Goal: Transaction & Acquisition: Book appointment/travel/reservation

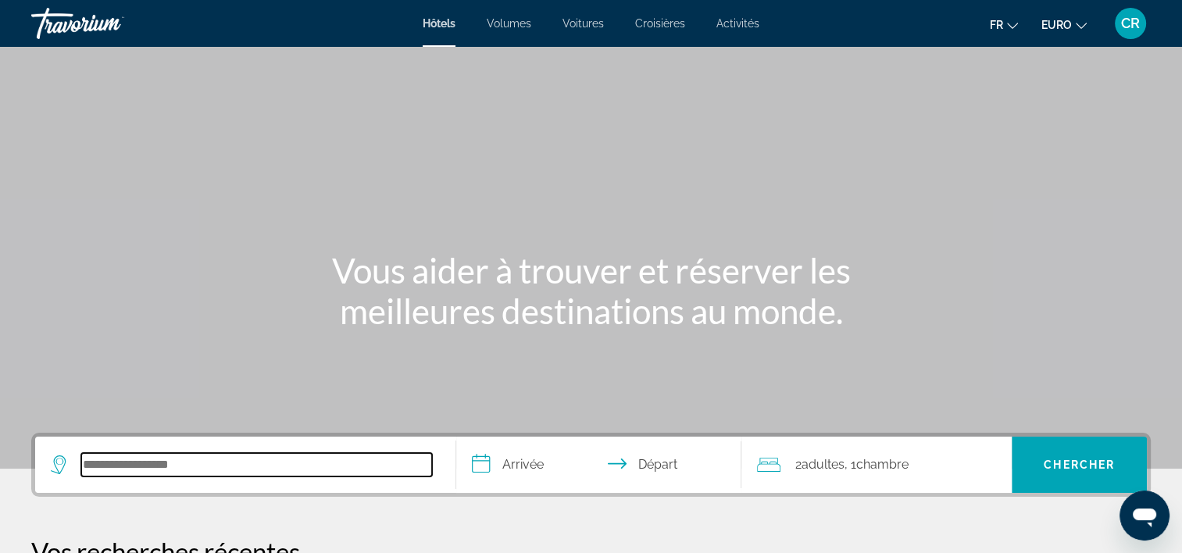
click at [191, 456] on input "Rechercher une destination hôtelière" at bounding box center [256, 464] width 351 height 23
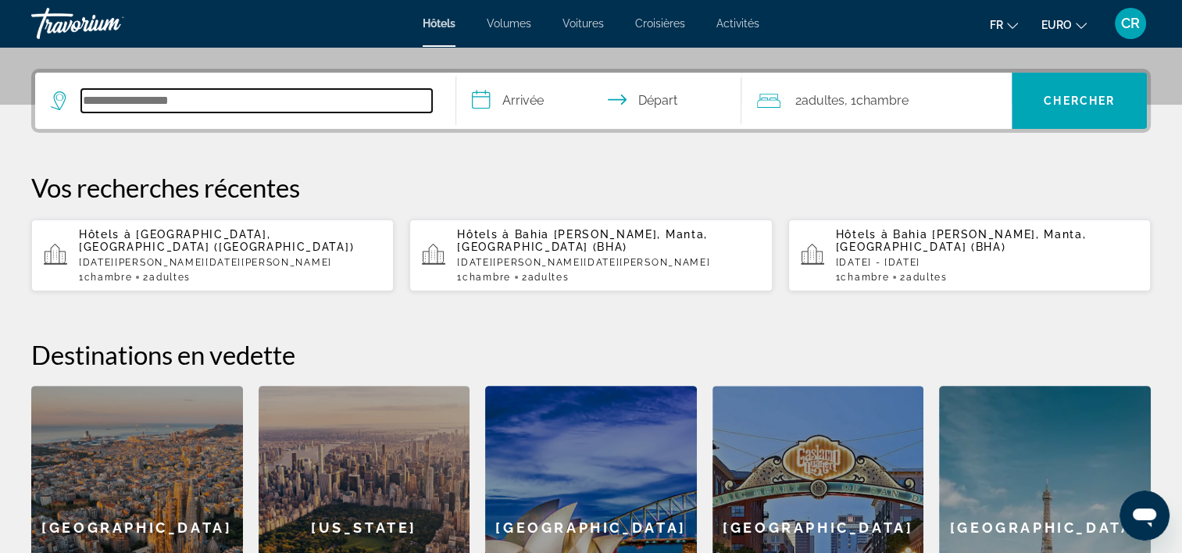
scroll to position [381, 0]
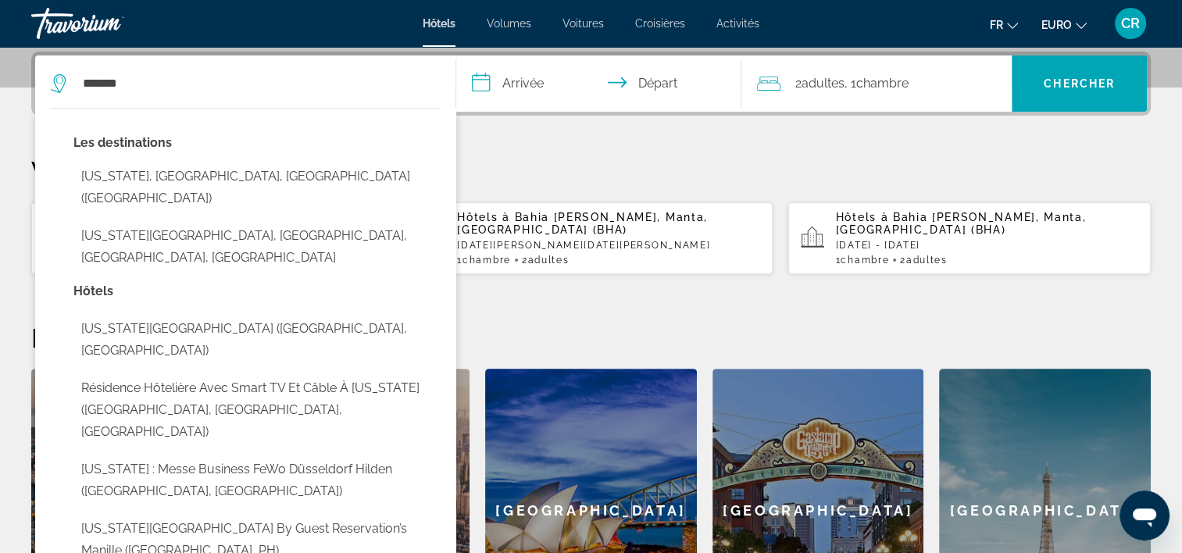
drag, startPoint x: 218, startPoint y: 181, endPoint x: 228, endPoint y: 176, distance: 11.5
click at [220, 180] on button "[US_STATE], [GEOGRAPHIC_DATA], [GEOGRAPHIC_DATA] ([GEOGRAPHIC_DATA])" at bounding box center [256, 188] width 367 height 52
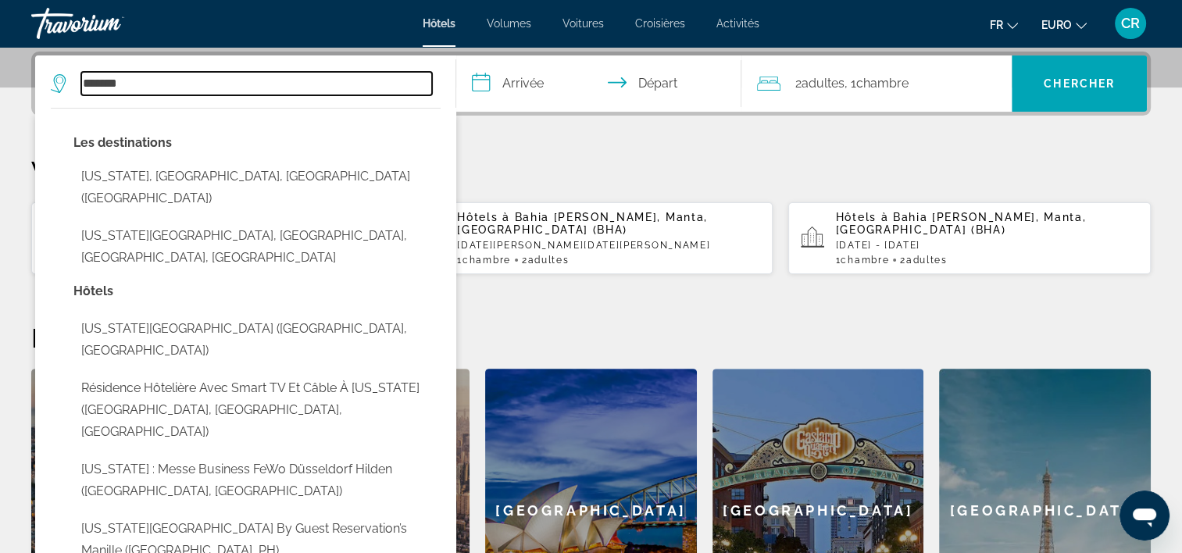
type input "**********"
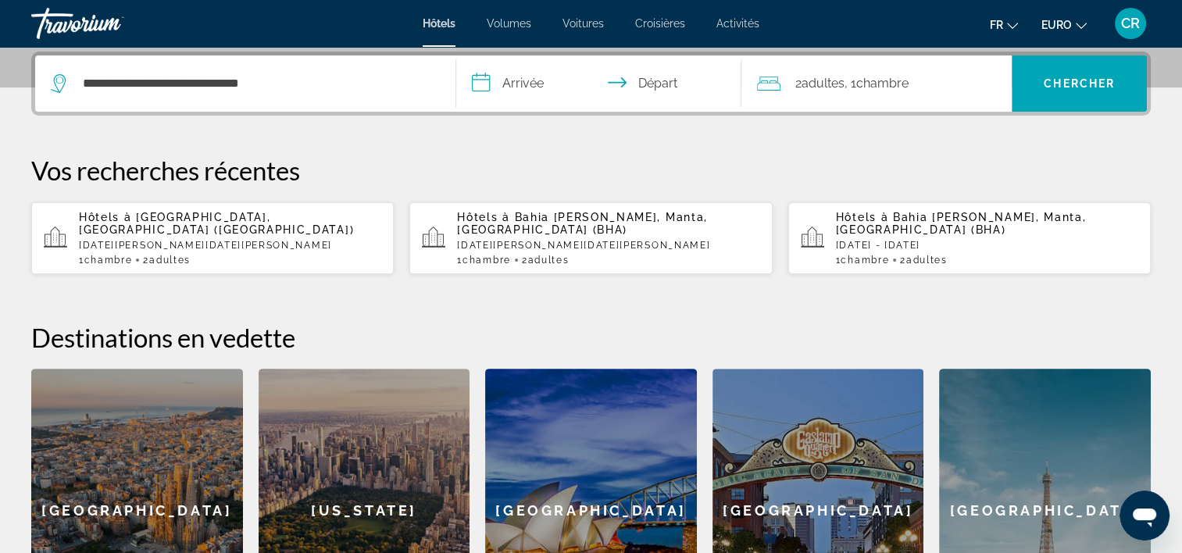
click at [489, 94] on input "**********" at bounding box center [602, 85] width 292 height 61
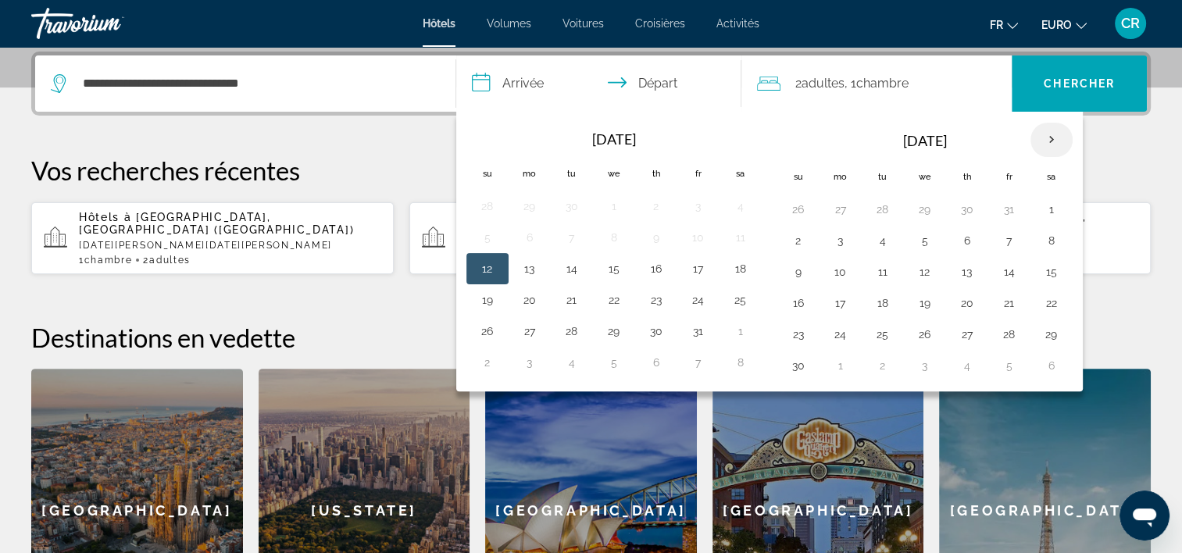
click at [1042, 132] on th "Next month" at bounding box center [1052, 140] width 42 height 34
click at [1013, 238] on button "12" at bounding box center [1009, 241] width 25 height 22
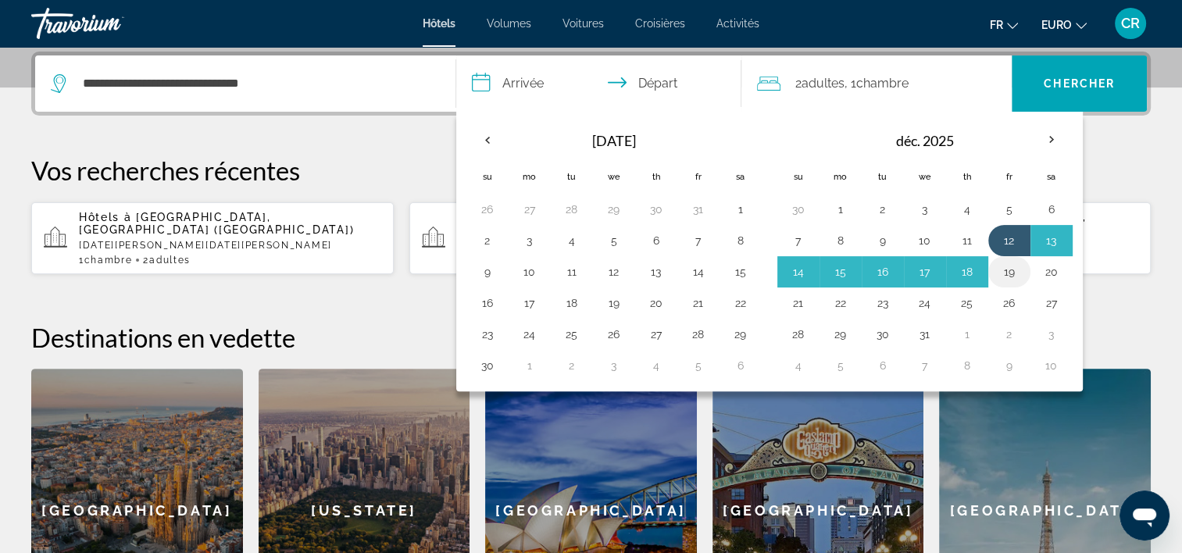
click at [1011, 270] on button "19" at bounding box center [1009, 272] width 25 height 22
type input "**********"
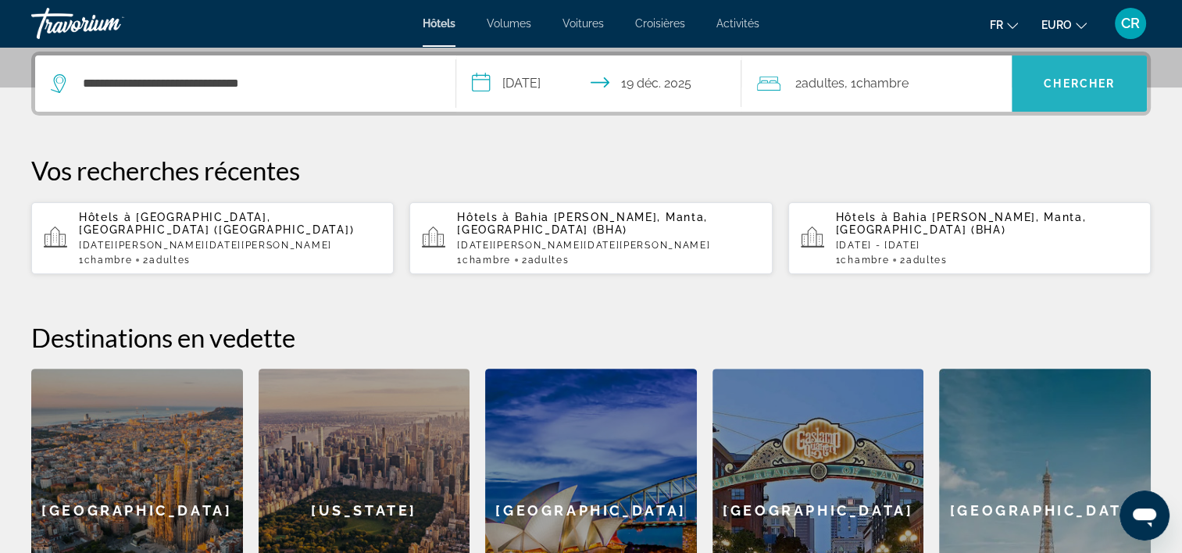
click at [1046, 73] on span "Rechercher" at bounding box center [1079, 84] width 135 height 38
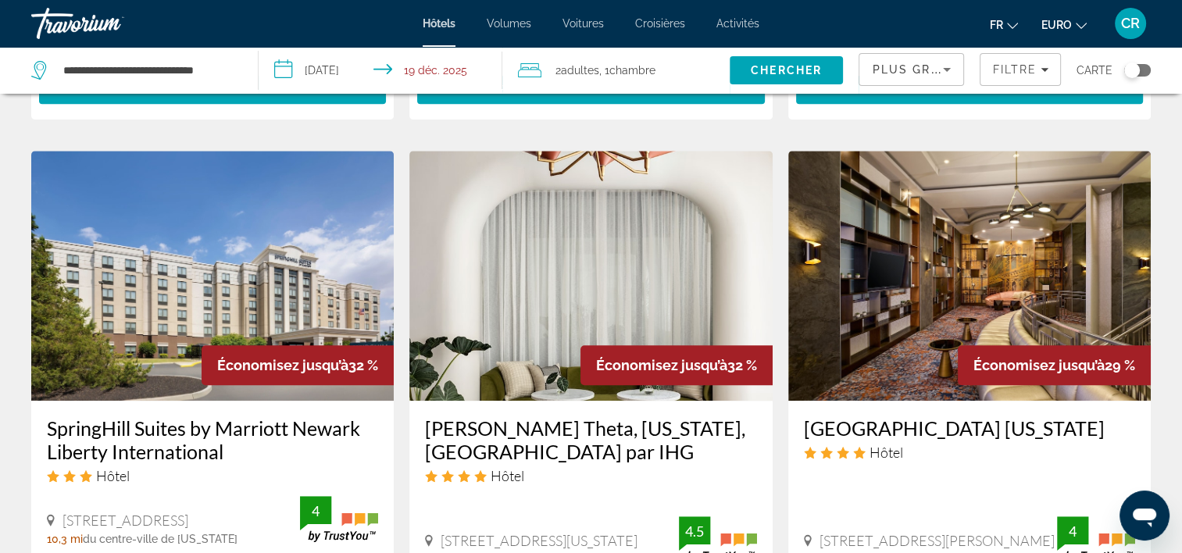
scroll to position [1250, 0]
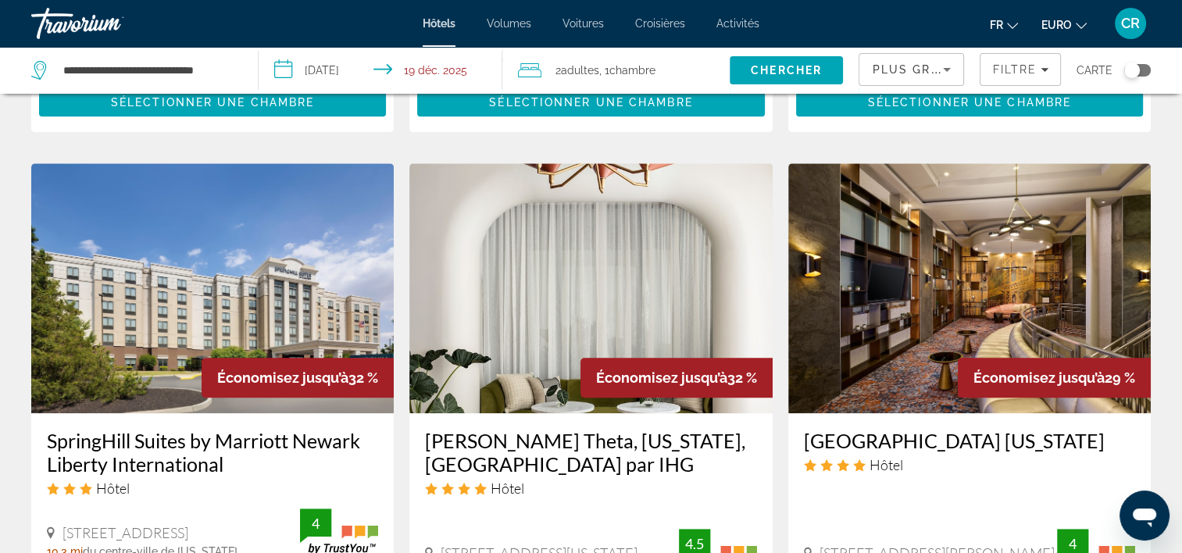
click at [236, 199] on img "Contenu principal" at bounding box center [212, 288] width 363 height 250
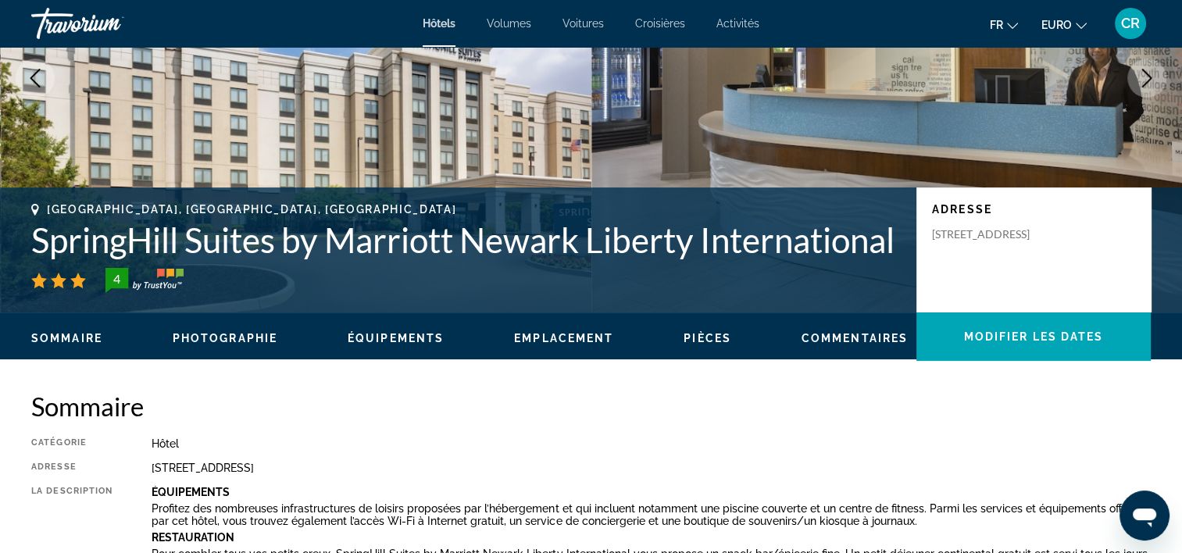
scroll to position [234, 0]
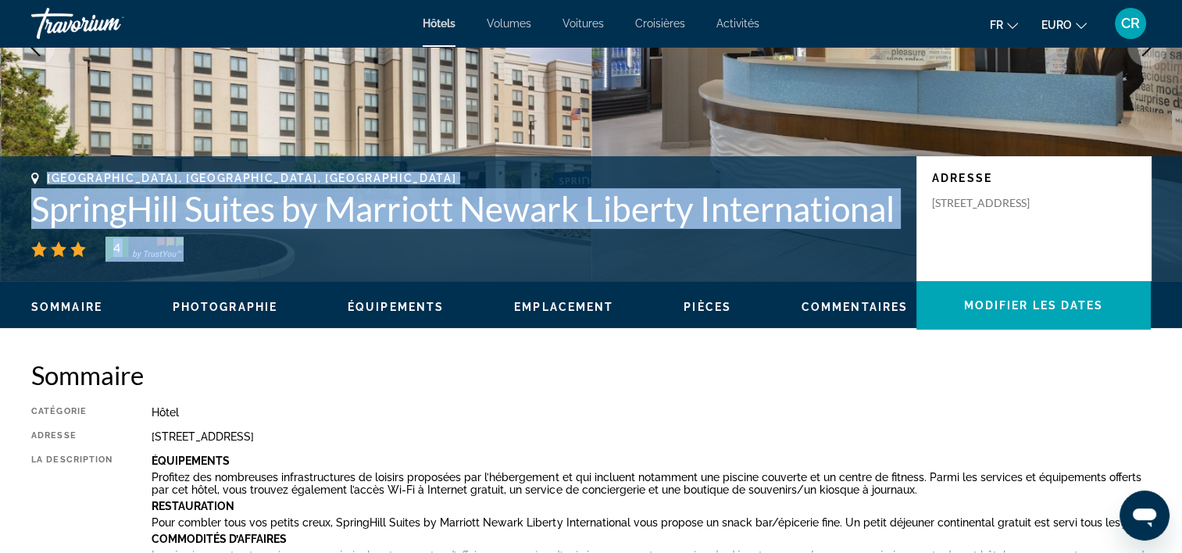
drag, startPoint x: 66, startPoint y: 153, endPoint x: 222, endPoint y: 241, distance: 178.4
click at [222, 241] on div "Newark, NJ, États-Unis SpringHill Suites by Marriott Newark Liberty Internation…" at bounding box center [466, 217] width 870 height 90
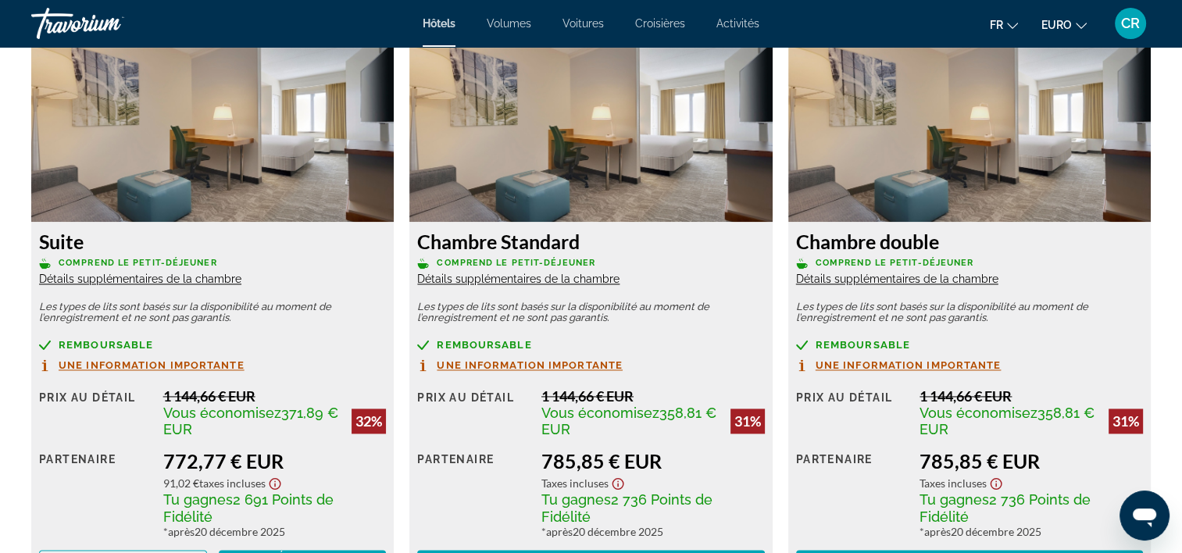
scroll to position [2188, 0]
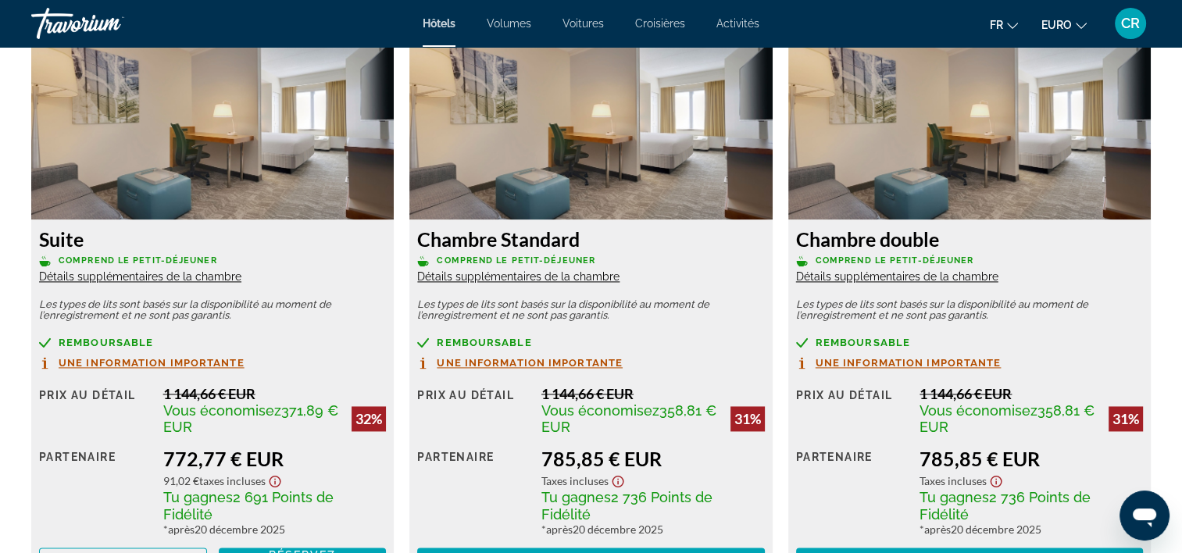
drag, startPoint x: 41, startPoint y: 238, endPoint x: 347, endPoint y: 525, distance: 419.5
click at [347, 525] on div "Suite Comprend le petit-déjeuner Détails supplémentaires de la chambre Les type…" at bounding box center [212, 402] width 363 height 364
copy div "Suite Comprend le petit-déjeuner Détails supplémentaires de la chambre Les type…"
click at [331, 258] on p "Comprend le petit-déjeuner" at bounding box center [212, 261] width 347 height 12
drag, startPoint x: 298, startPoint y: 261, endPoint x: 281, endPoint y: 190, distance: 73.0
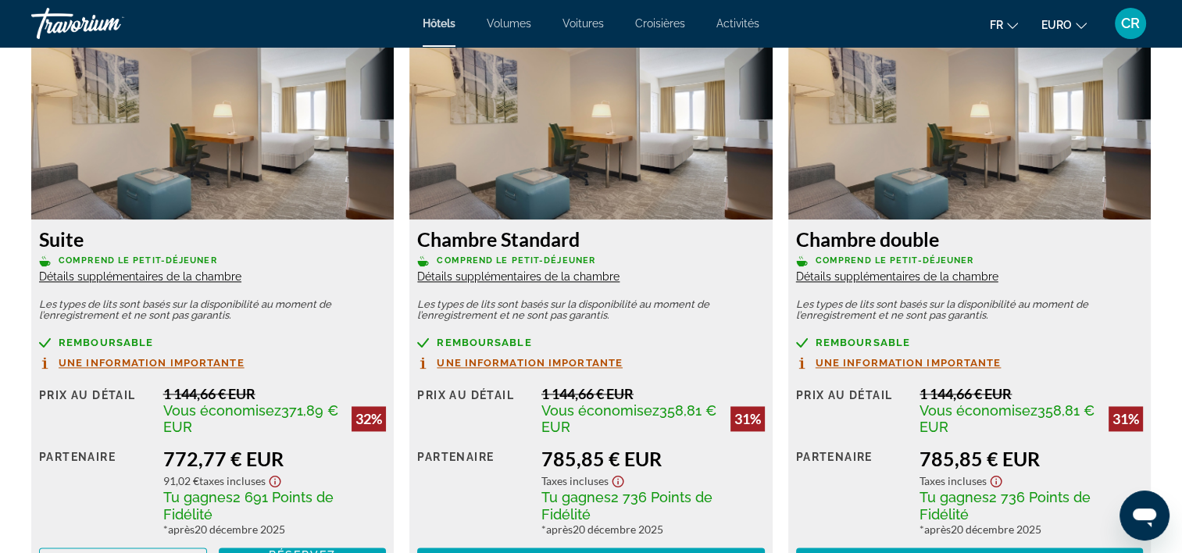
click at [299, 261] on p "Comprend le petit-déjeuner" at bounding box center [212, 261] width 347 height 12
click at [267, 139] on img "Contenu principal" at bounding box center [212, 121] width 363 height 195
click at [309, 249] on h3 "Suite" at bounding box center [212, 238] width 347 height 23
click at [91, 499] on div "Partenaire" at bounding box center [95, 491] width 113 height 89
drag, startPoint x: 41, startPoint y: 236, endPoint x: 216, endPoint y: 257, distance: 176.3
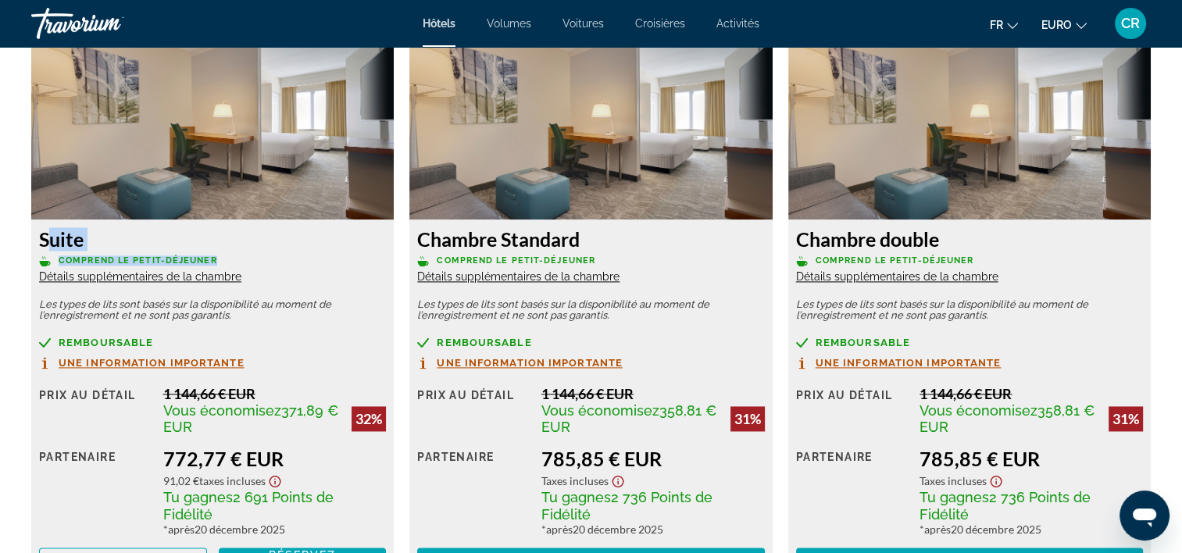
click at [216, 257] on div "Suite Comprend le petit-déjeuner Détails supplémentaires de la chambre" at bounding box center [212, 255] width 347 height 56
click at [9, 223] on div "Sommaire Catégorie Hôtel Adresse 652 Us Highway 1 And 9, Newark NJ 07114, États…" at bounding box center [591, 458] width 1182 height 4104
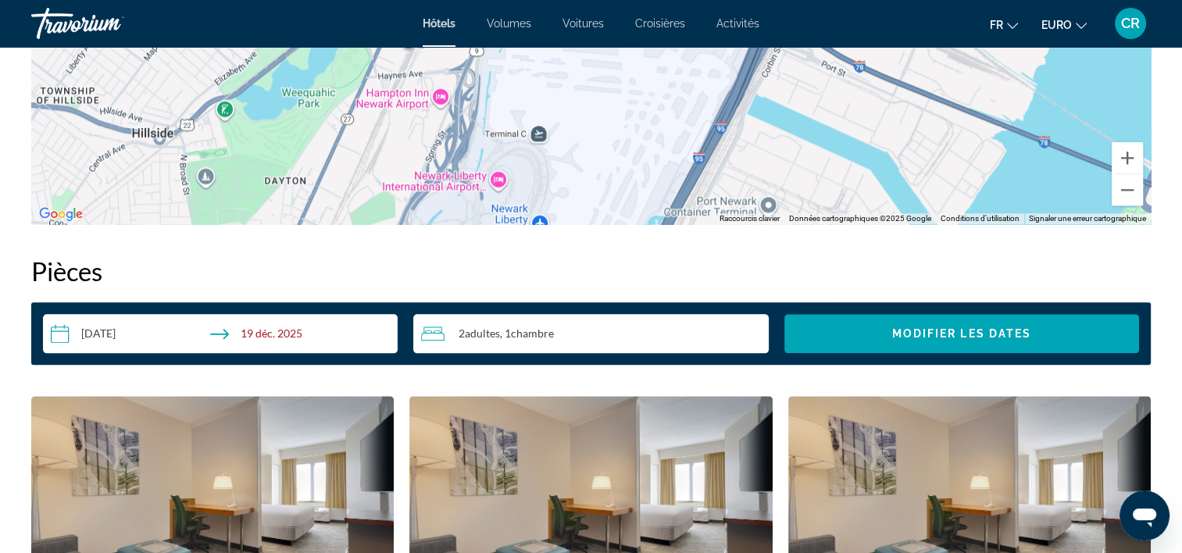
scroll to position [1797, 0]
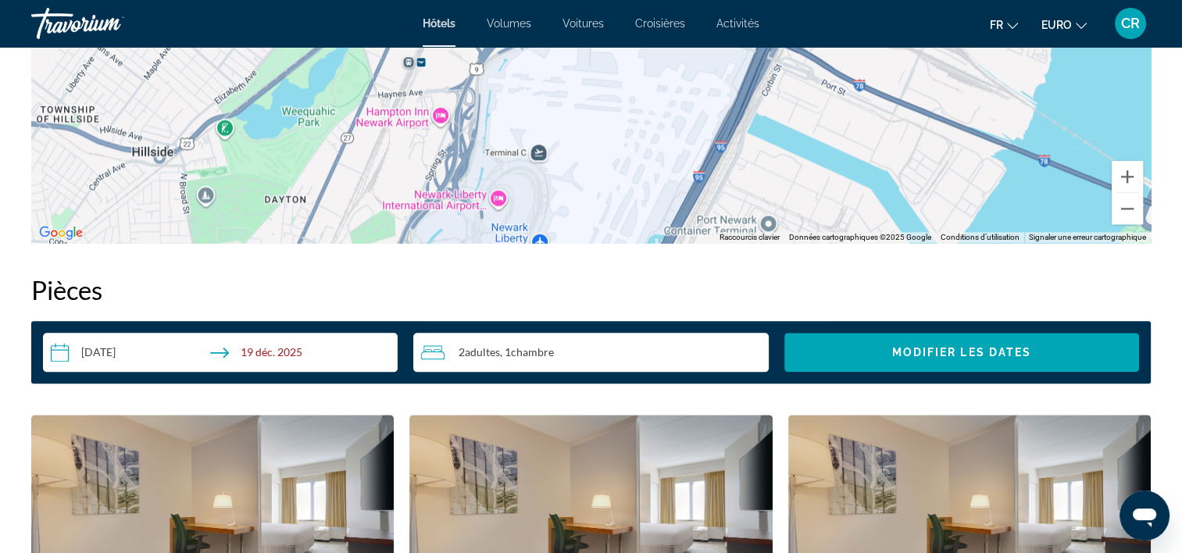
click at [469, 352] on span "Adultes" at bounding box center [482, 351] width 35 height 13
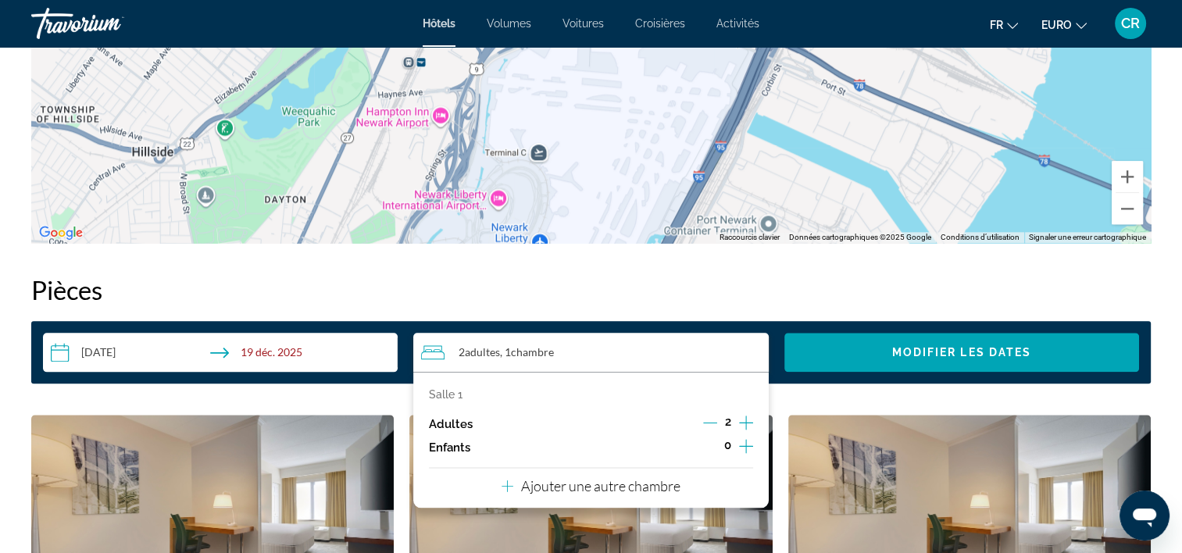
click at [748, 421] on icon "Augmenter les adultes" at bounding box center [746, 422] width 14 height 19
click at [748, 420] on icon "Augmenter les adultes" at bounding box center [746, 422] width 14 height 19
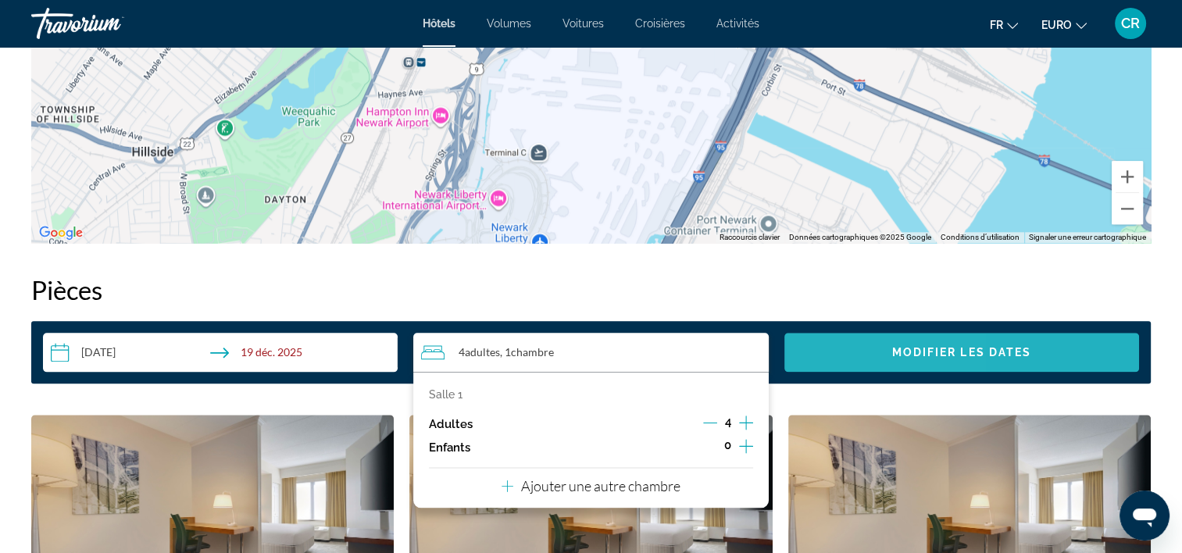
click at [864, 353] on span "Widget de recherche" at bounding box center [961, 353] width 355 height 38
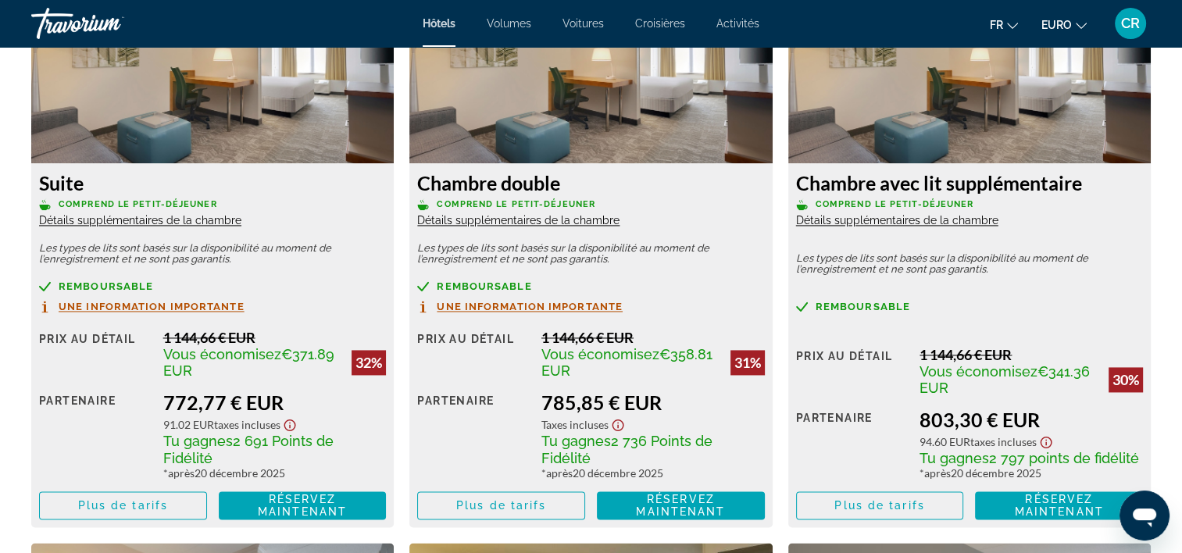
scroll to position [2212, 0]
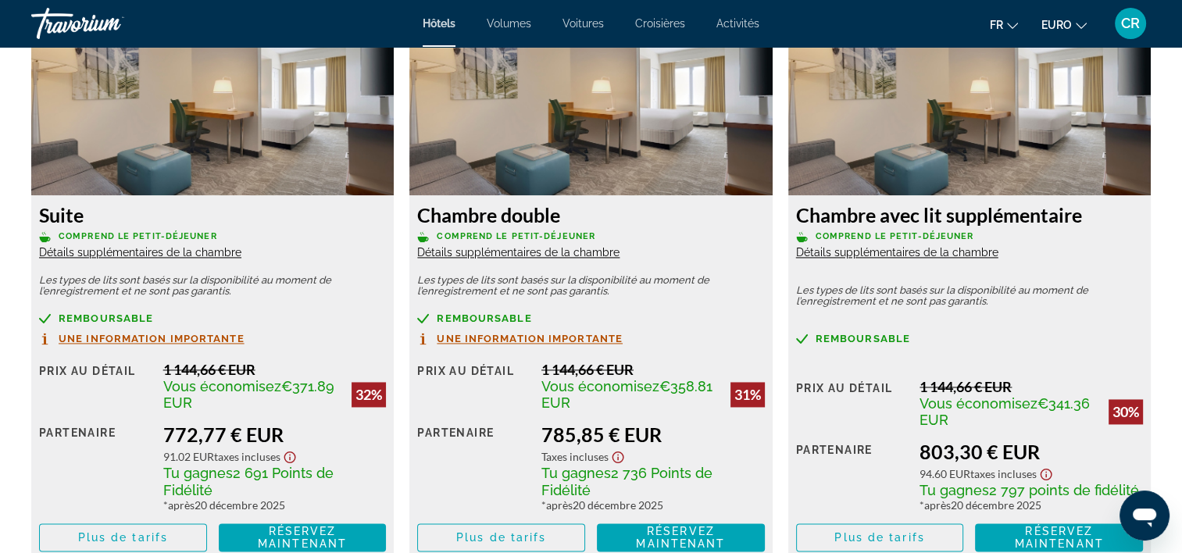
click at [195, 248] on span "Détails supplémentaires de la chambre" at bounding box center [140, 252] width 202 height 13
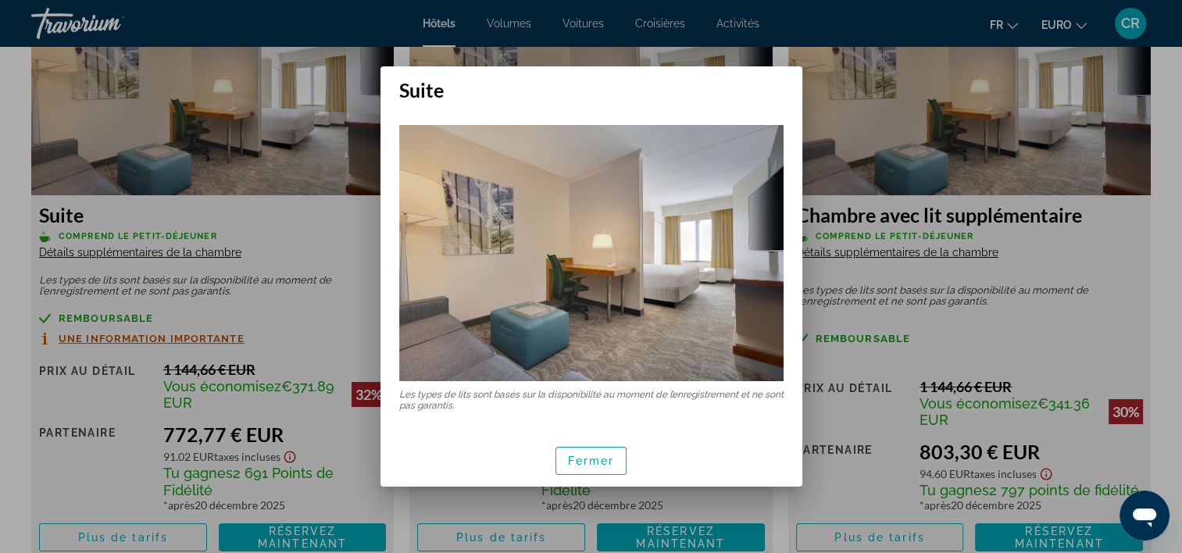
scroll to position [0, 0]
click at [311, 209] on div at bounding box center [591, 276] width 1182 height 553
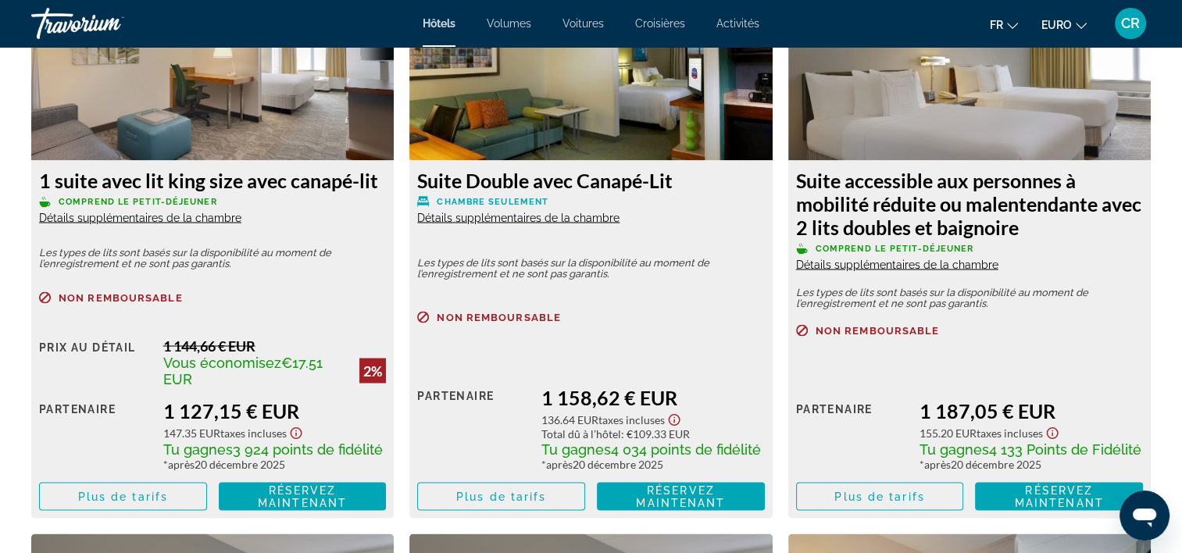
scroll to position [2915, 0]
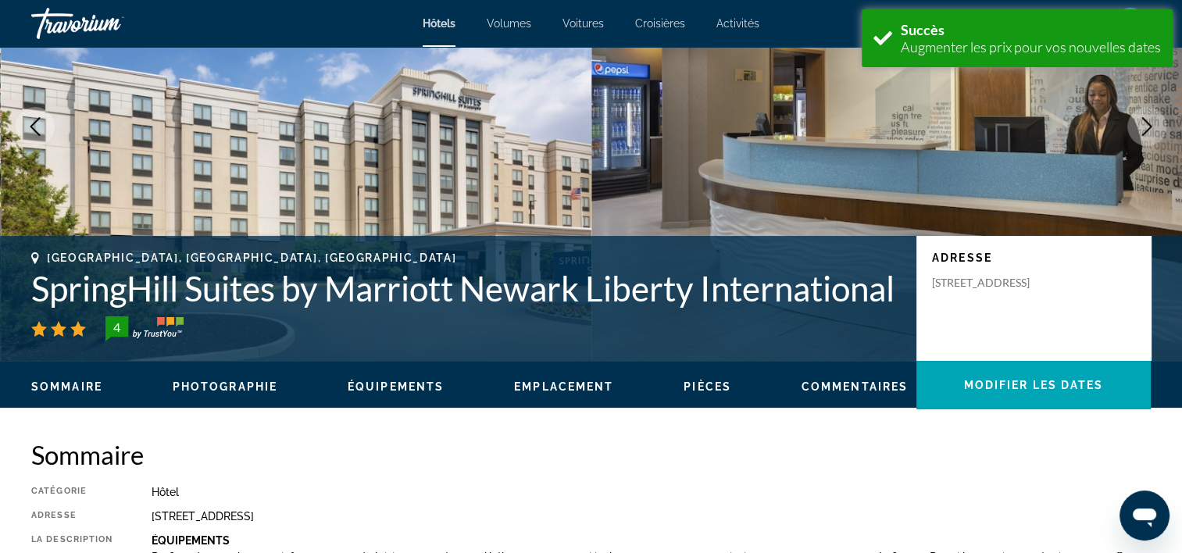
scroll to position [547, 0]
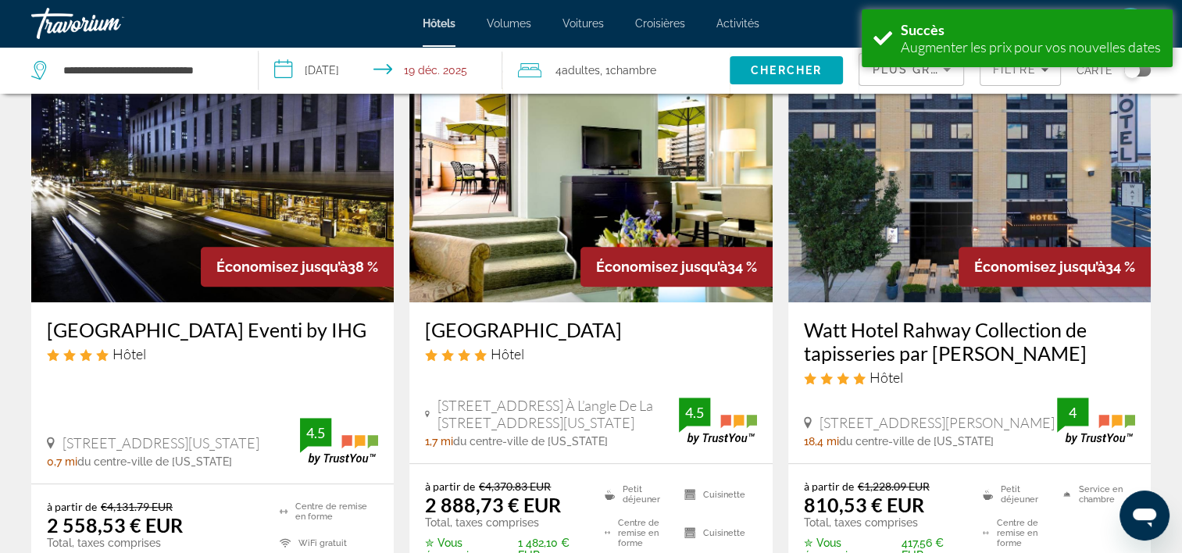
scroll to position [625, 0]
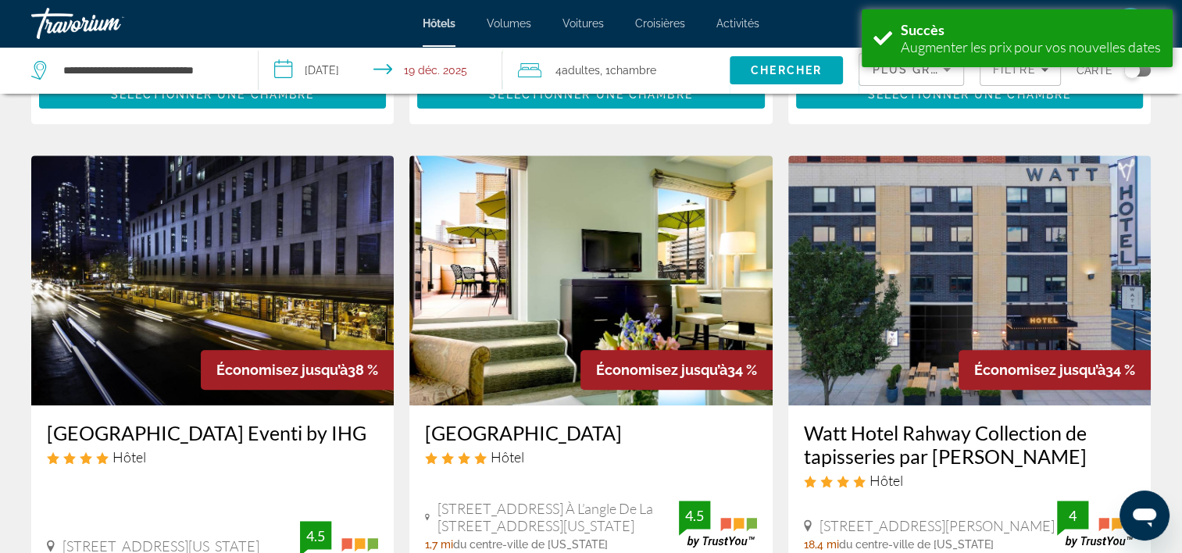
click at [1017, 248] on img "Contenu principal" at bounding box center [969, 280] width 363 height 250
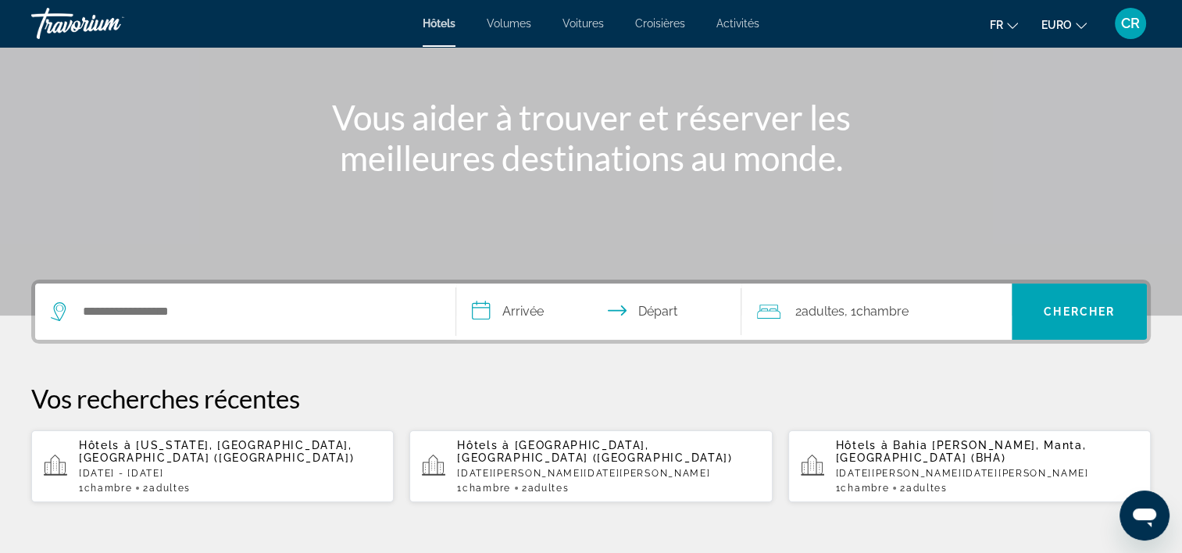
scroll to position [156, 0]
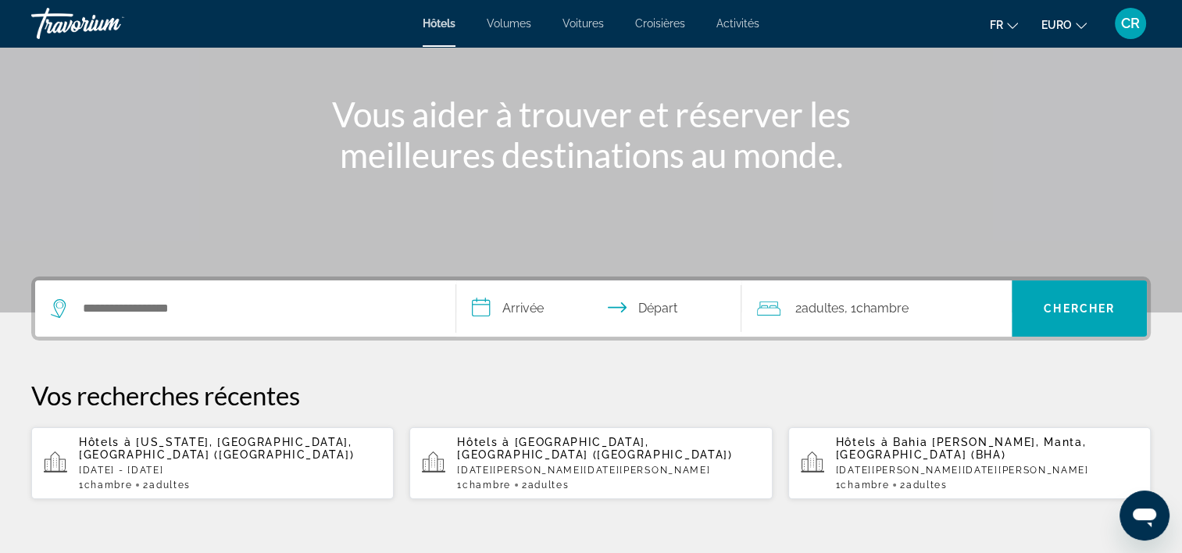
click at [196, 447] on span "[US_STATE], [GEOGRAPHIC_DATA], [GEOGRAPHIC_DATA] ([GEOGRAPHIC_DATA])" at bounding box center [216, 448] width 275 height 25
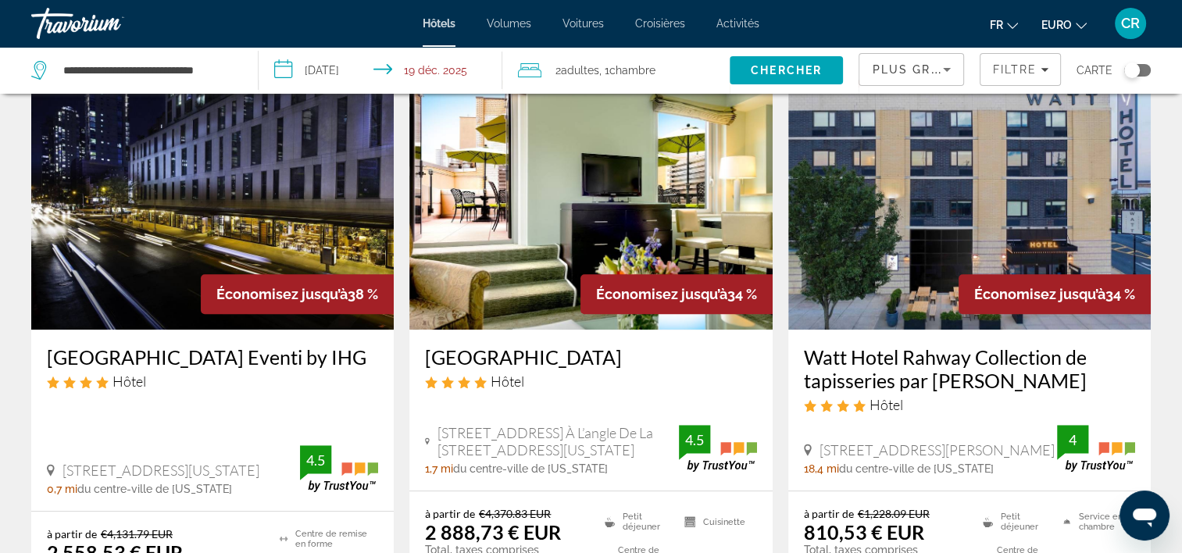
scroll to position [703, 0]
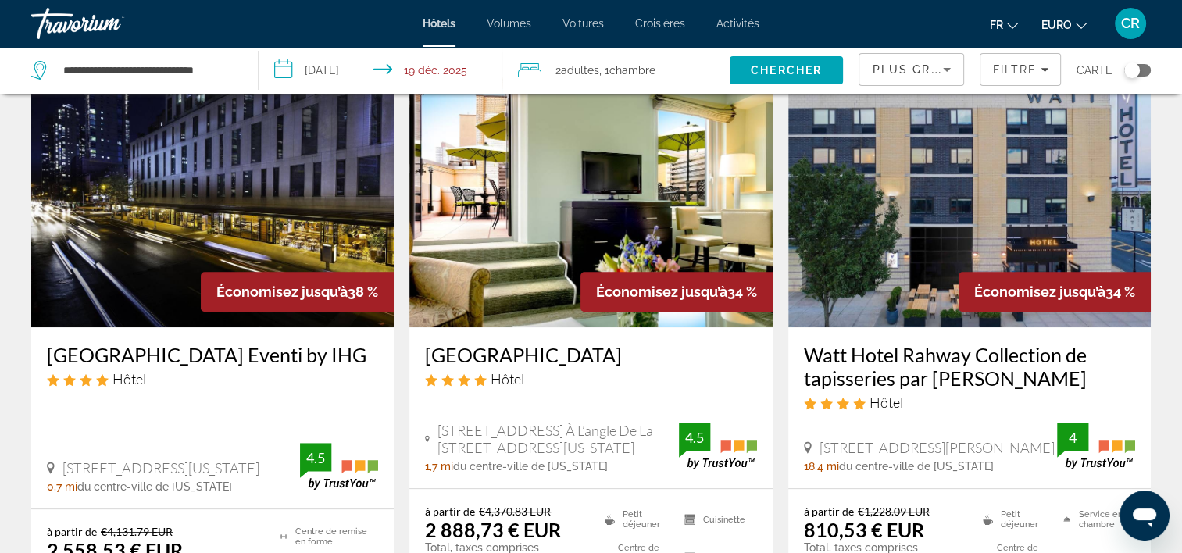
click at [936, 185] on img "Contenu principal" at bounding box center [969, 202] width 363 height 250
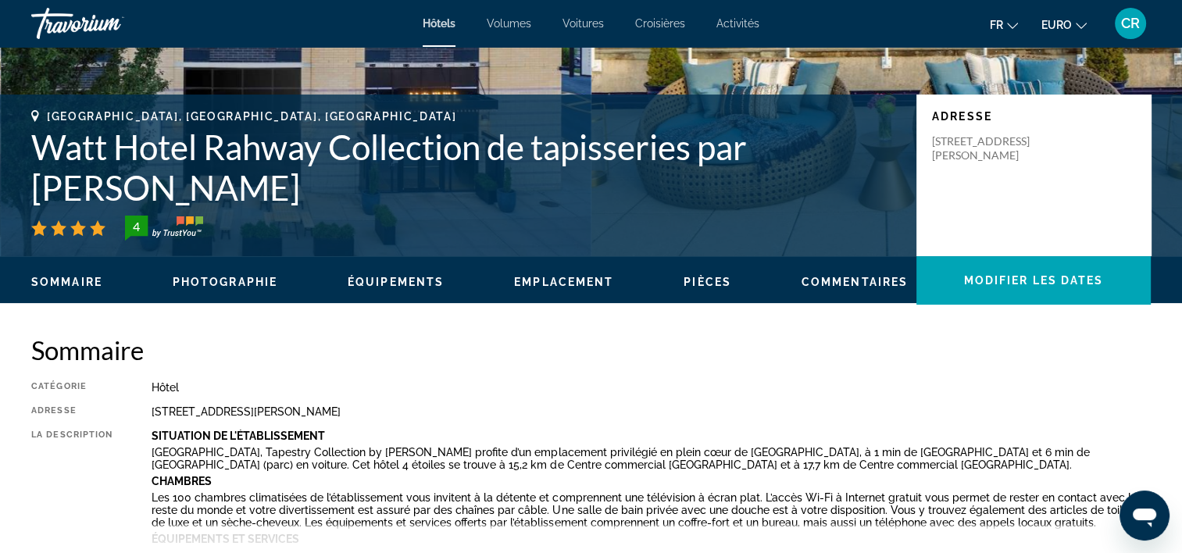
scroll to position [313, 0]
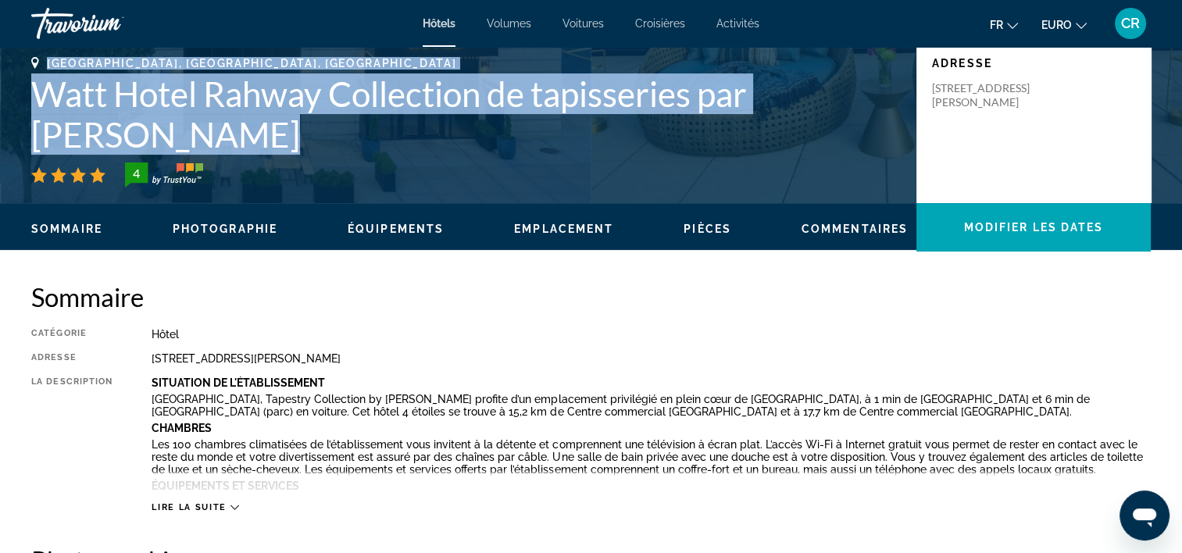
drag, startPoint x: 53, startPoint y: 100, endPoint x: 879, endPoint y: 153, distance: 827.6
click at [879, 153] on div "[GEOGRAPHIC_DATA], [GEOGRAPHIC_DATA], [GEOGRAPHIC_DATA] Watt Hotel Rahway Colle…" at bounding box center [466, 122] width 870 height 130
copy div "[GEOGRAPHIC_DATA], [GEOGRAPHIC_DATA], [GEOGRAPHIC_DATA] Watt Hotel Rahway Colle…"
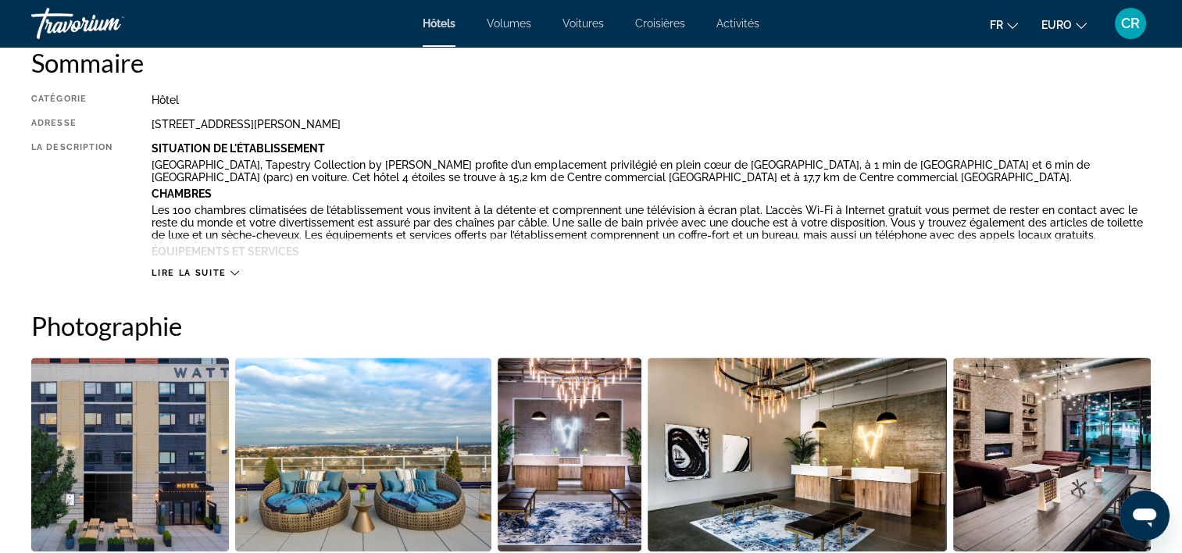
scroll to position [234, 0]
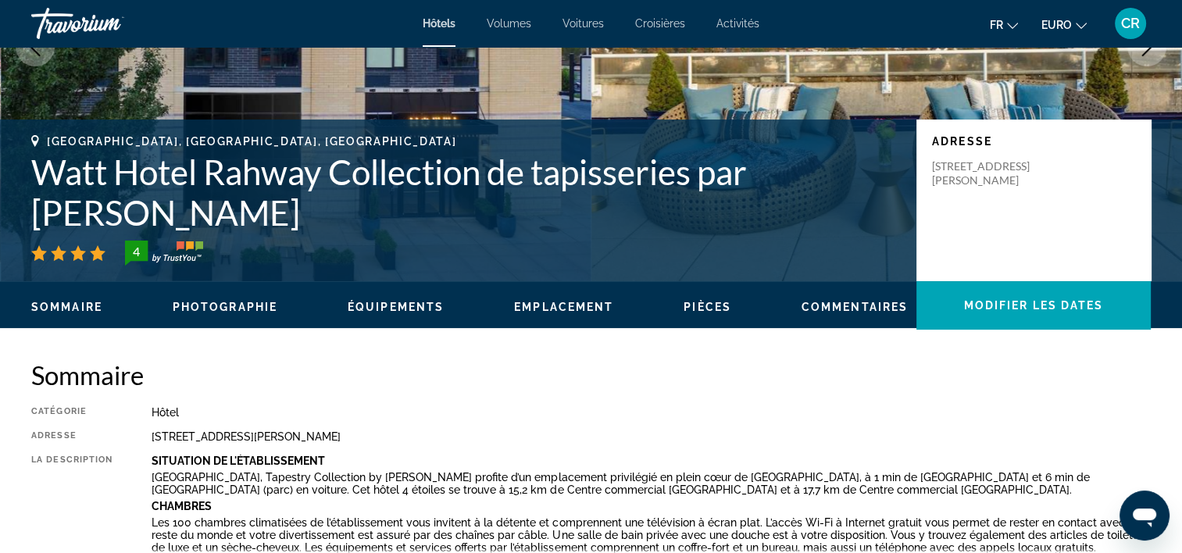
click at [394, 385] on h2 "Sommaire" at bounding box center [591, 374] width 1120 height 31
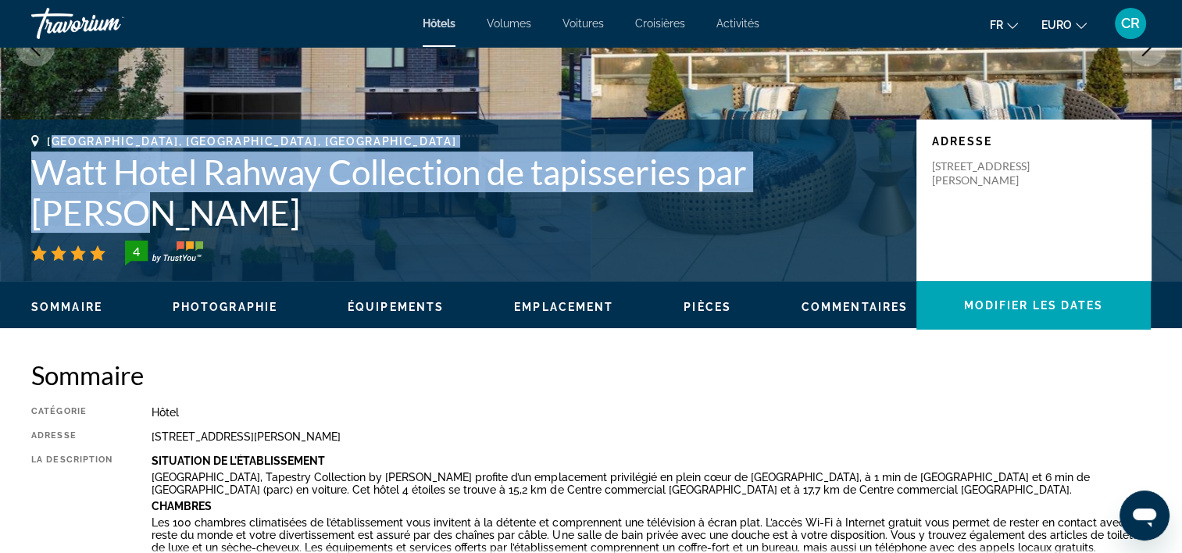
drag, startPoint x: 92, startPoint y: 184, endPoint x: 877, endPoint y: 206, distance: 785.6
click at [877, 206] on div "[GEOGRAPHIC_DATA], [GEOGRAPHIC_DATA], [GEOGRAPHIC_DATA] Watt Hotel Rahway Colle…" at bounding box center [466, 200] width 870 height 130
copy div "ahway, [GEOGRAPHIC_DATA], [GEOGRAPHIC_DATA] Watt Hotel Rahway Collection de tap…"
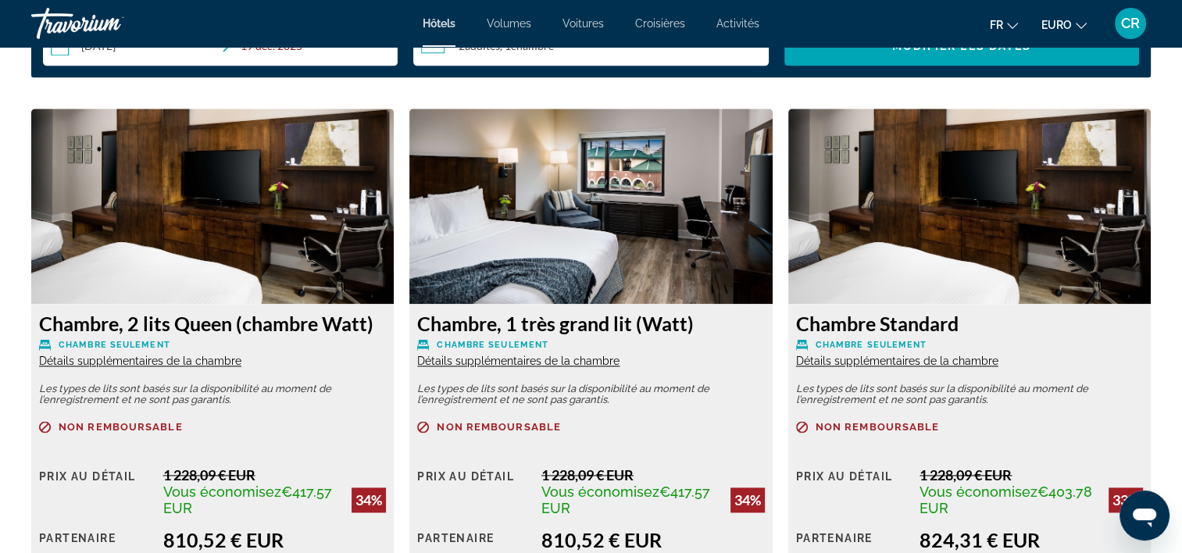
scroll to position [2188, 0]
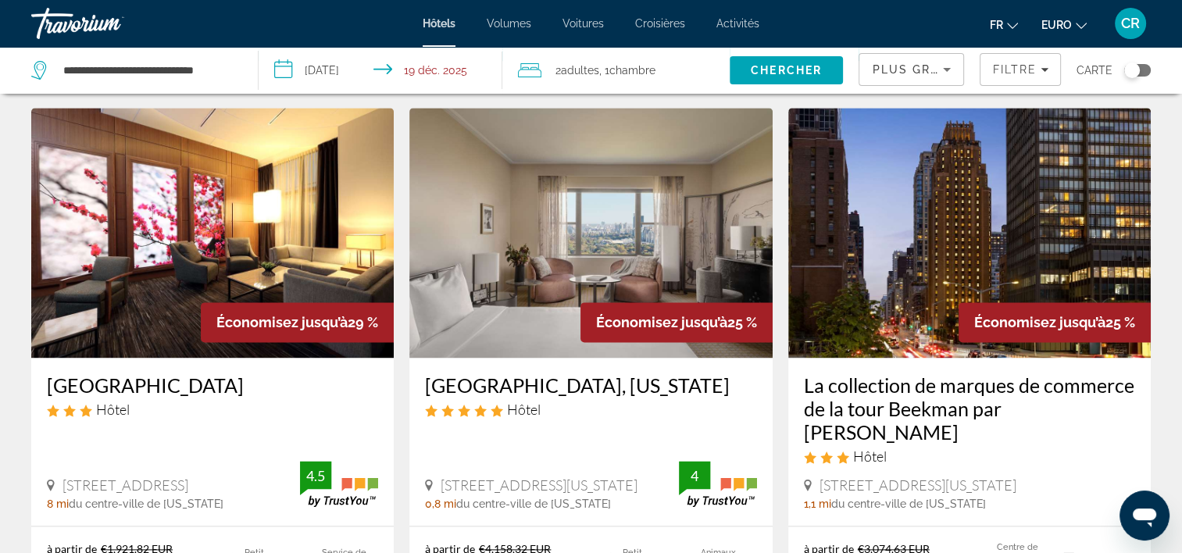
scroll to position [2032, 0]
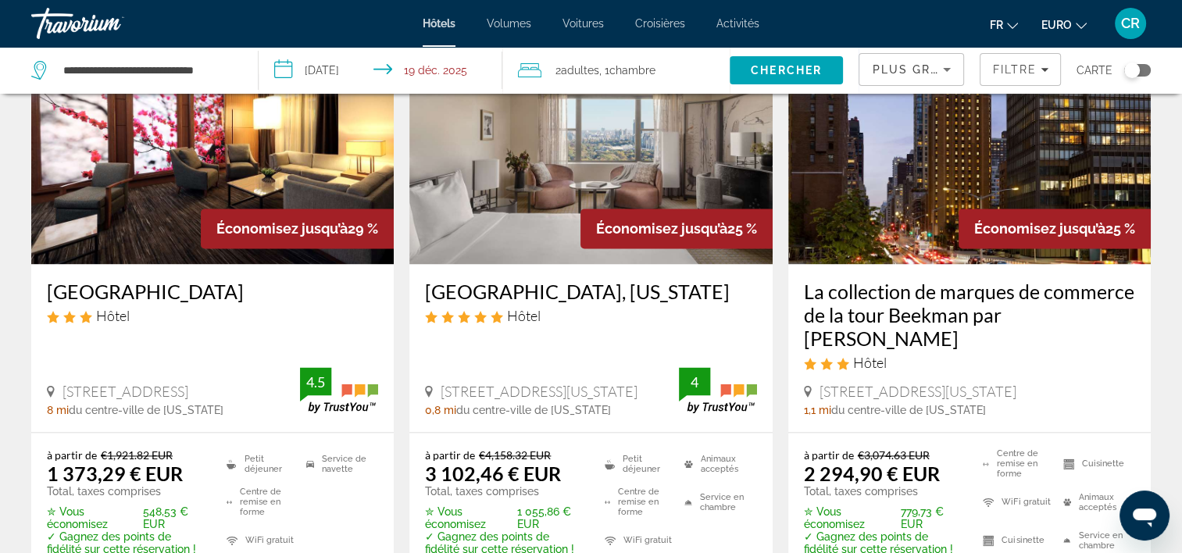
click at [140, 122] on img "Contenu principal" at bounding box center [212, 139] width 363 height 250
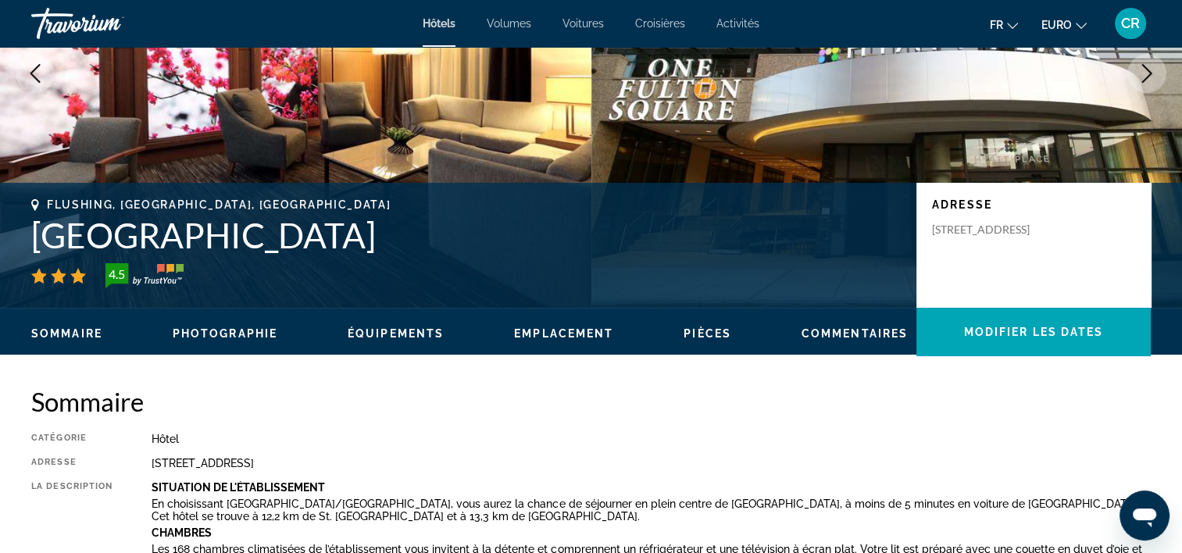
scroll to position [234, 0]
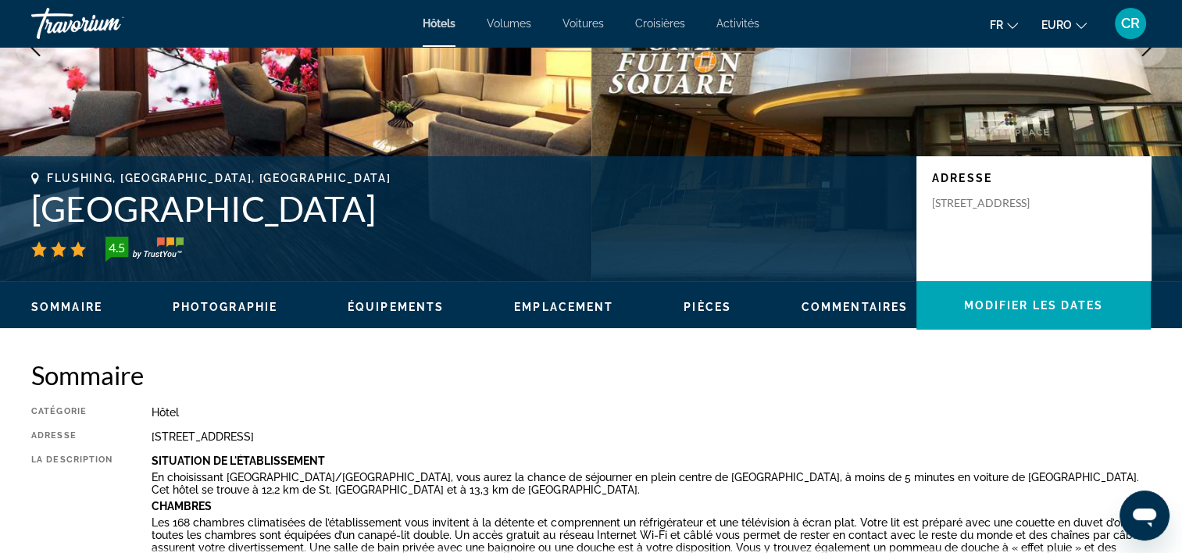
drag, startPoint x: 47, startPoint y: 177, endPoint x: 676, endPoint y: 191, distance: 629.2
click at [676, 191] on div "Flushing, [GEOGRAPHIC_DATA], [GEOGRAPHIC_DATA] [GEOGRAPHIC_DATA] [GEOGRAPHIC_DA…" at bounding box center [466, 217] width 870 height 90
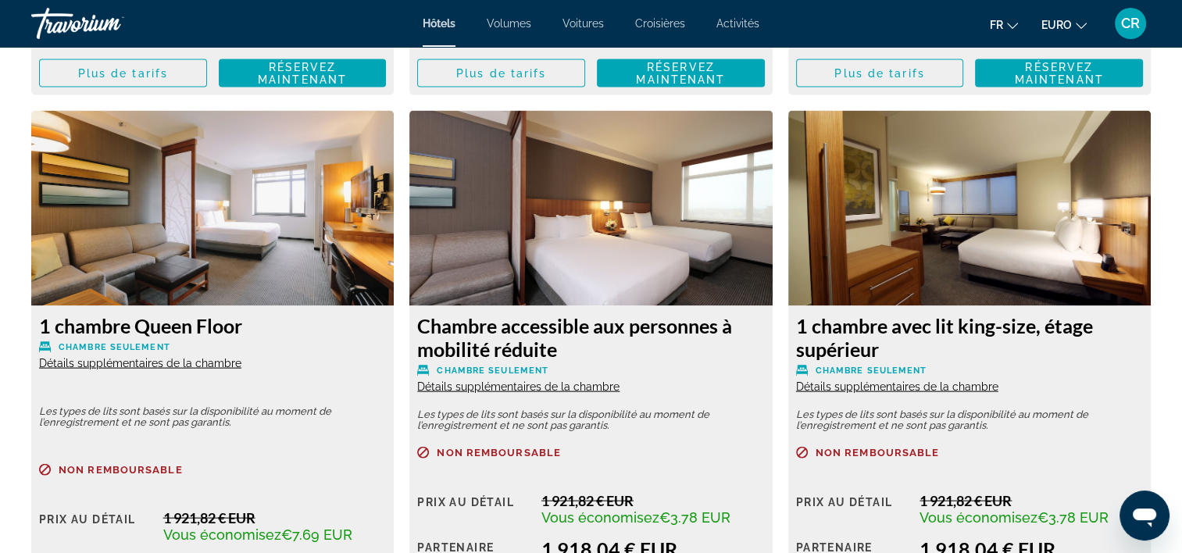
scroll to position [3440, 0]
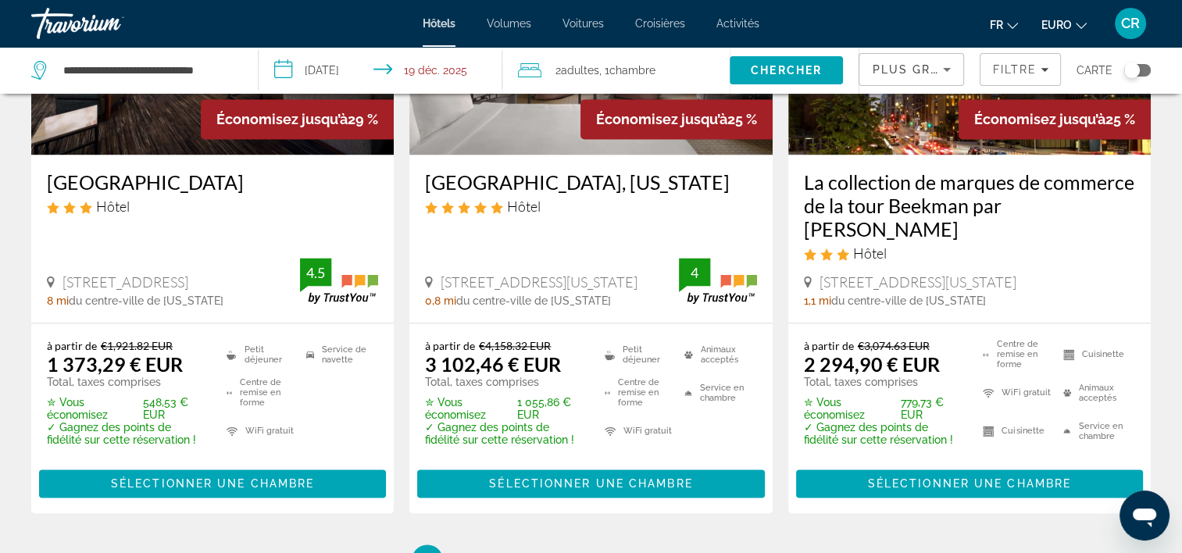
scroll to position [2344, 0]
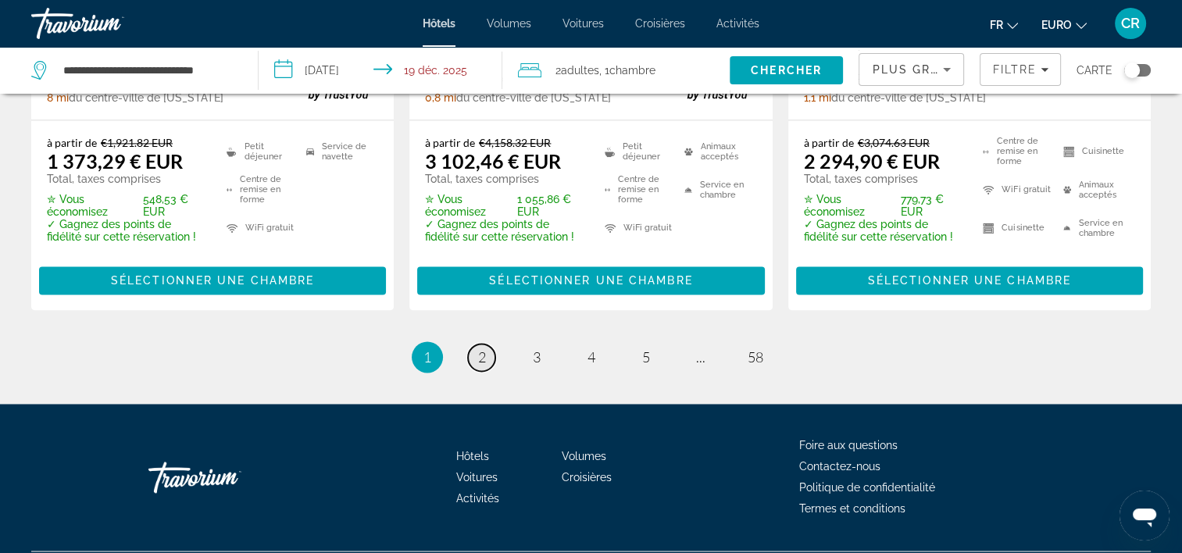
click at [484, 348] on span "2" at bounding box center [482, 356] width 8 height 17
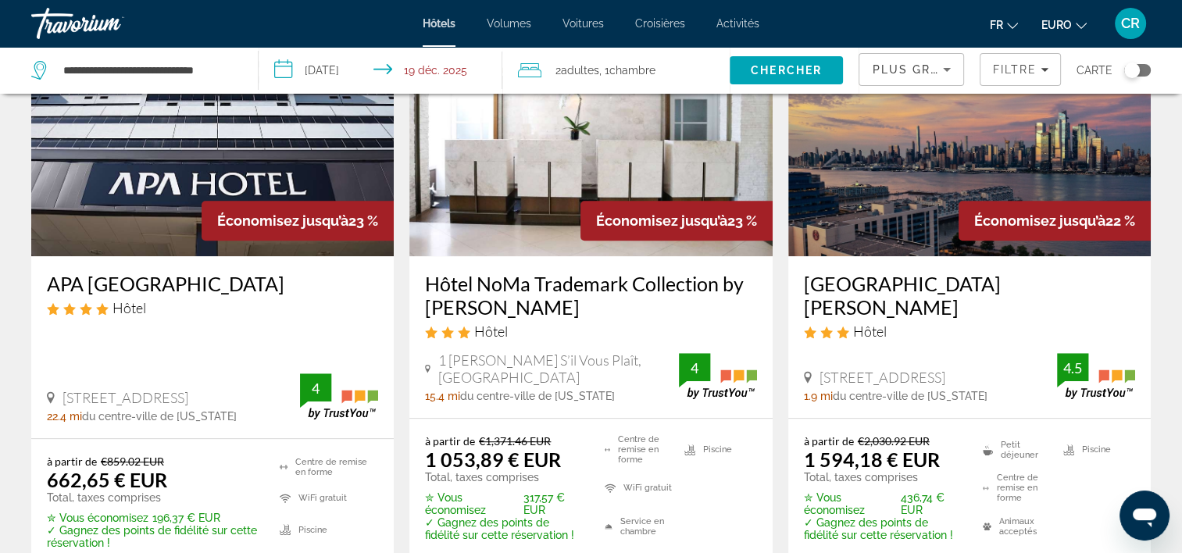
scroll to position [781, 0]
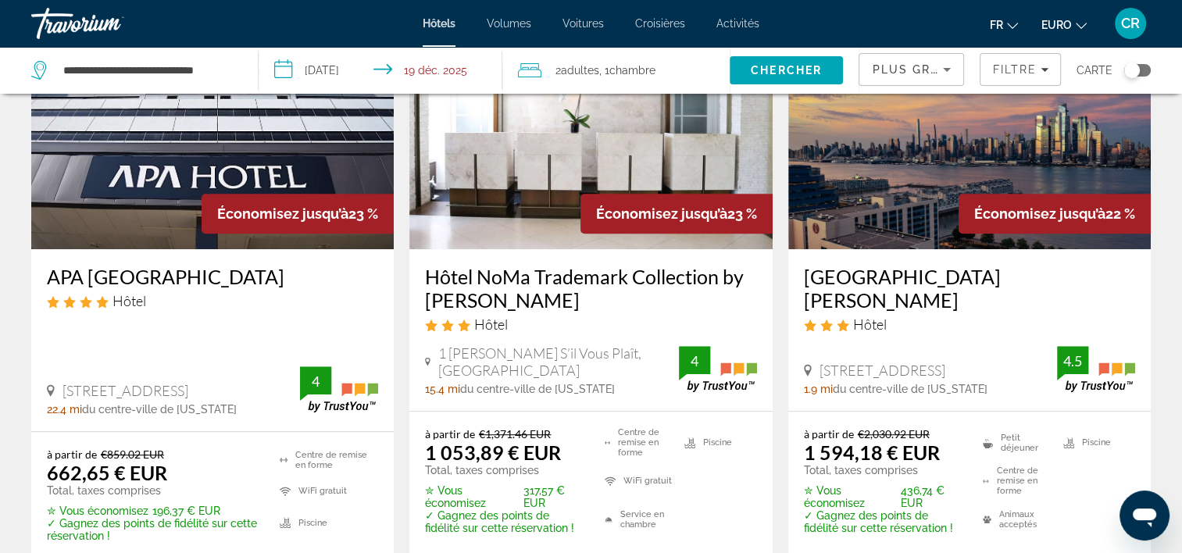
click at [828, 163] on img "Contenu principal" at bounding box center [969, 124] width 363 height 250
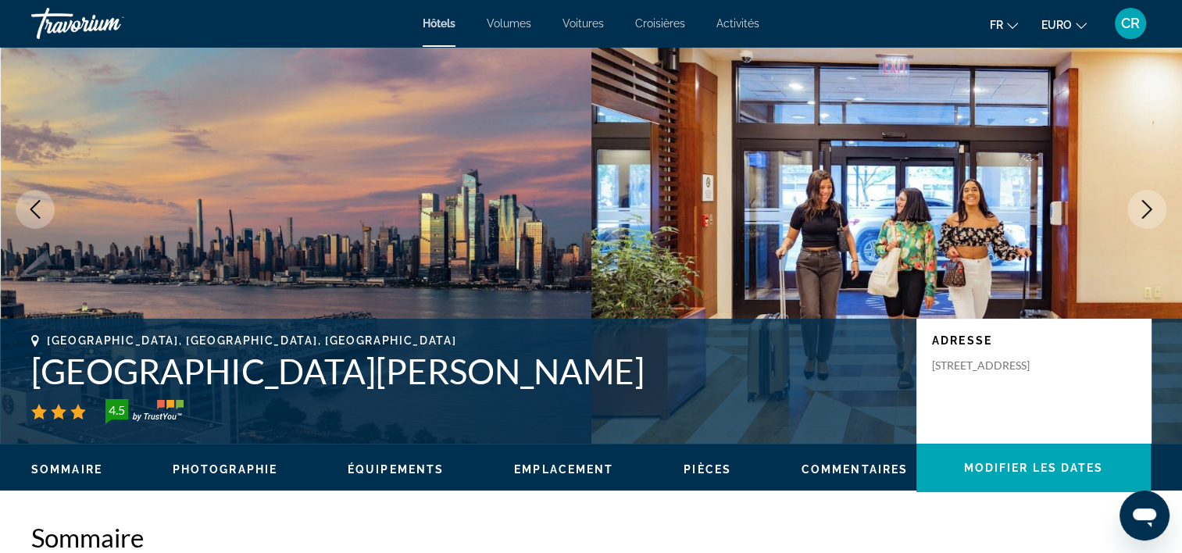
scroll to position [234, 0]
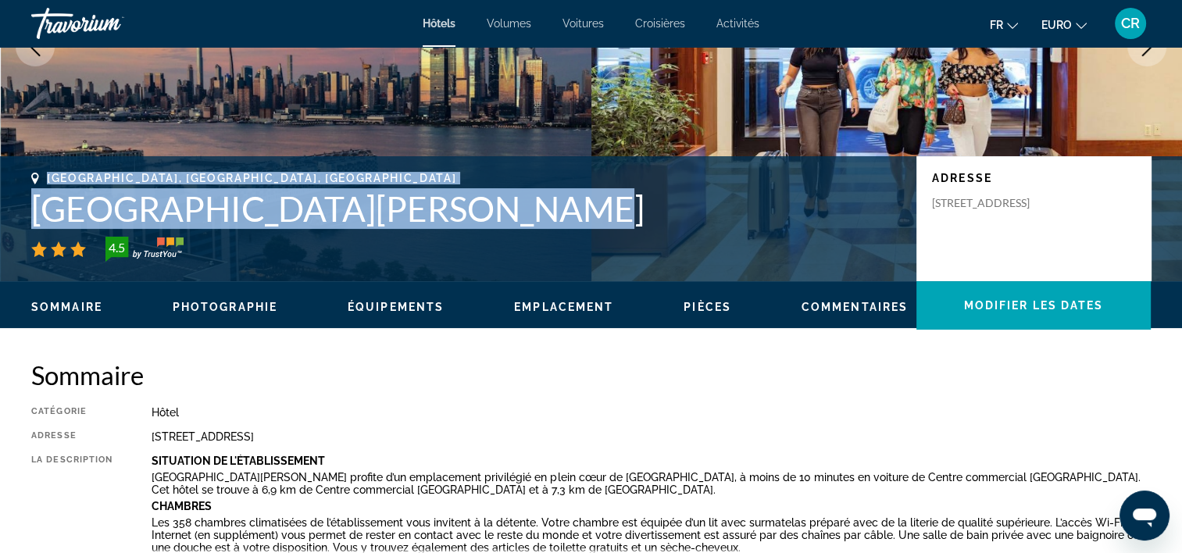
drag, startPoint x: 129, startPoint y: 188, endPoint x: 506, endPoint y: 218, distance: 377.8
click at [506, 218] on div "[GEOGRAPHIC_DATA], [GEOGRAPHIC_DATA], [GEOGRAPHIC_DATA] [GEOGRAPHIC_DATA] [PERS…" at bounding box center [466, 217] width 870 height 90
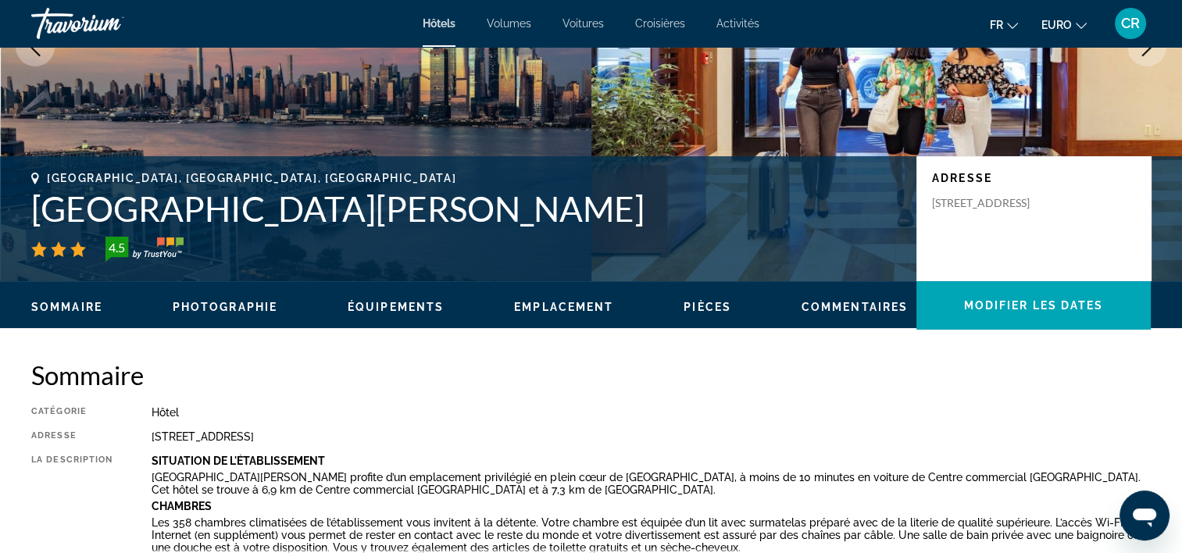
drag, startPoint x: 78, startPoint y: 181, endPoint x: 276, endPoint y: 166, distance: 198.3
click at [276, 166] on div "[GEOGRAPHIC_DATA], [GEOGRAPHIC_DATA], [GEOGRAPHIC_DATA] [GEOGRAPHIC_DATA] [PERS…" at bounding box center [591, 218] width 1182 height 125
click at [269, 169] on div "[GEOGRAPHIC_DATA], [GEOGRAPHIC_DATA], [GEOGRAPHIC_DATA] [GEOGRAPHIC_DATA] [PERS…" at bounding box center [591, 218] width 1182 height 125
drag, startPoint x: 48, startPoint y: 172, endPoint x: 241, endPoint y: 172, distance: 193.0
click at [241, 172] on div "[GEOGRAPHIC_DATA], [GEOGRAPHIC_DATA], [GEOGRAPHIC_DATA]" at bounding box center [466, 178] width 870 height 13
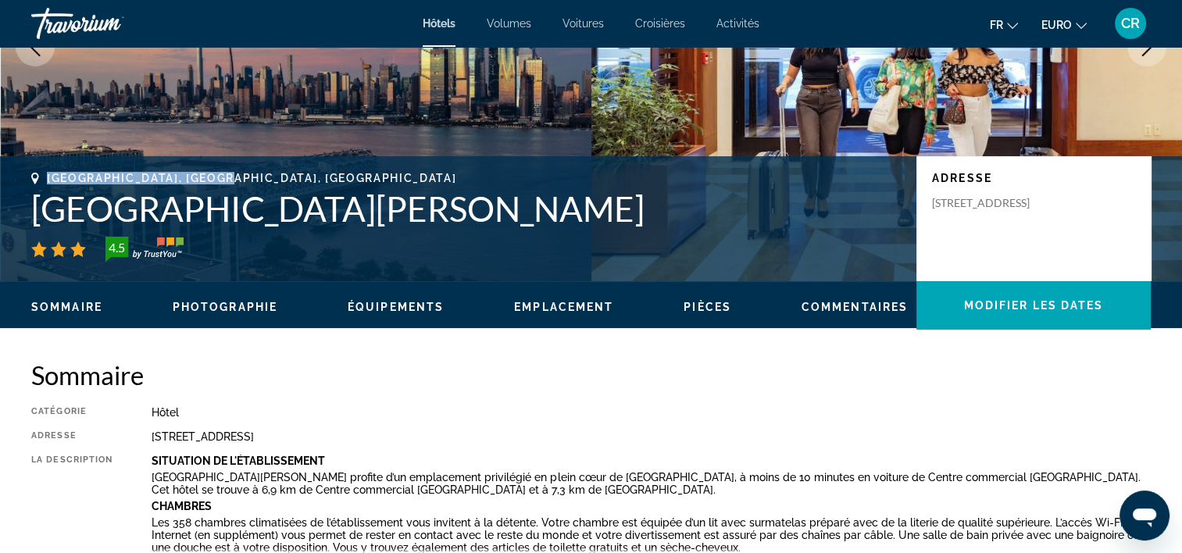
copy span "[GEOGRAPHIC_DATA], [GEOGRAPHIC_DATA], [GEOGRAPHIC_DATA]"
drag, startPoint x: 88, startPoint y: 245, endPoint x: 36, endPoint y: 245, distance: 51.6
click at [37, 245] on div "4.5" at bounding box center [466, 249] width 870 height 25
drag, startPoint x: 34, startPoint y: 243, endPoint x: 65, endPoint y: 250, distance: 32.0
click at [65, 250] on div "4.5" at bounding box center [466, 249] width 870 height 25
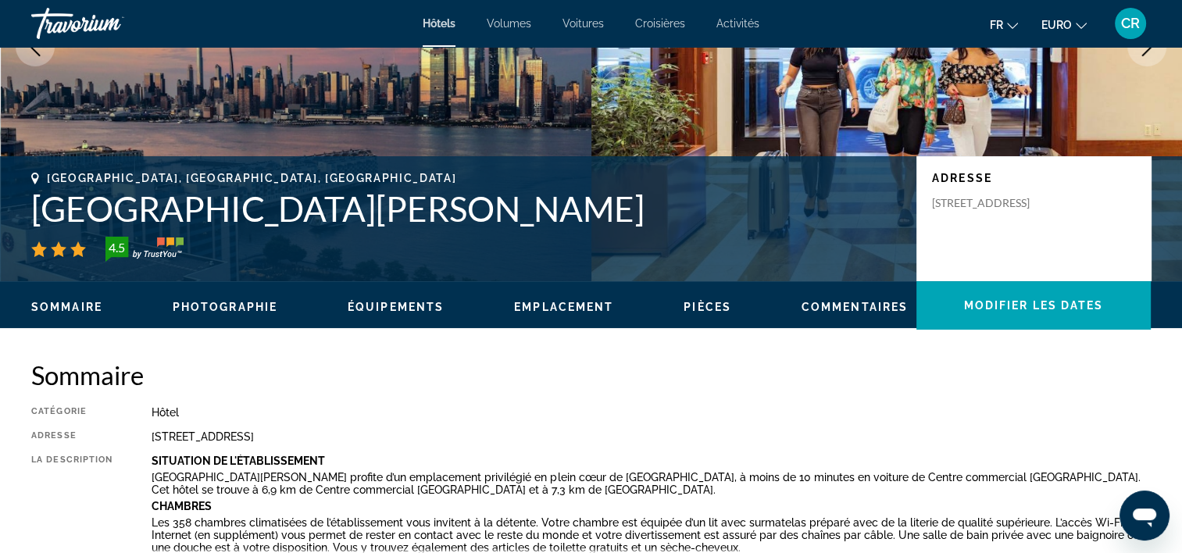
click at [198, 359] on h2 "Sommaire" at bounding box center [591, 374] width 1120 height 31
drag, startPoint x: 268, startPoint y: 380, endPoint x: 219, endPoint y: 366, distance: 51.0
click at [219, 369] on h2 "Sommaire" at bounding box center [591, 374] width 1120 height 31
drag, startPoint x: 31, startPoint y: 250, endPoint x: 83, endPoint y: 261, distance: 52.7
click at [78, 256] on div "4.5" at bounding box center [466, 249] width 870 height 25
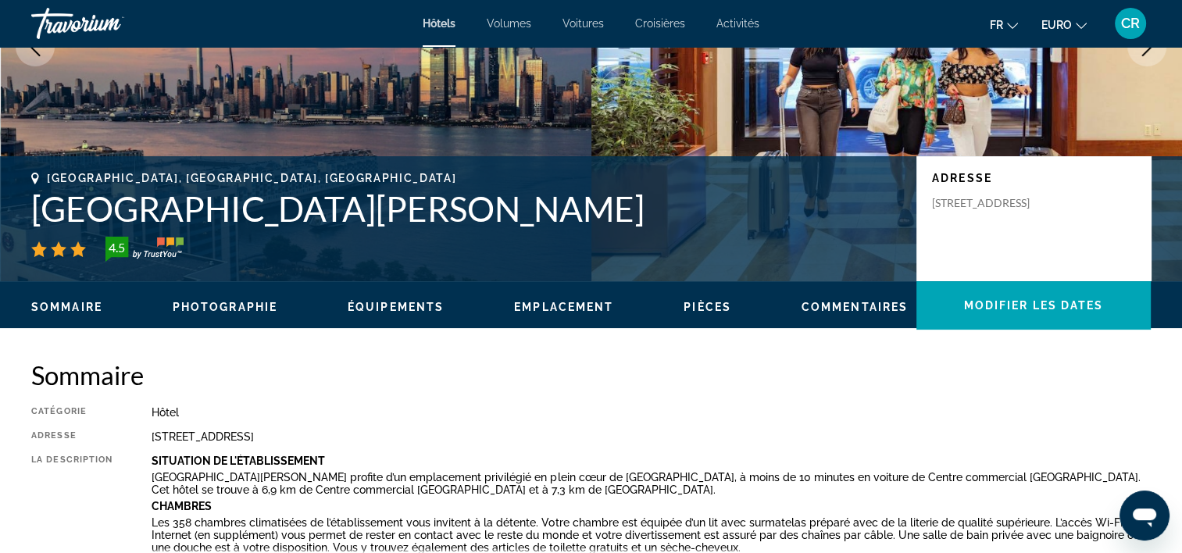
click at [278, 388] on h2 "Sommaire" at bounding box center [591, 374] width 1120 height 31
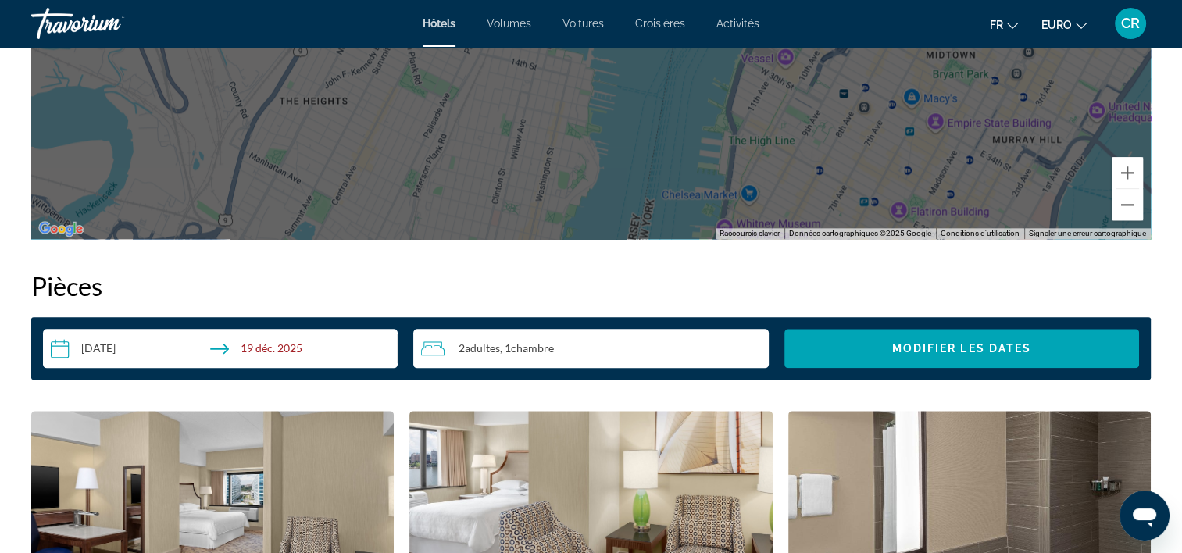
scroll to position [1875, 0]
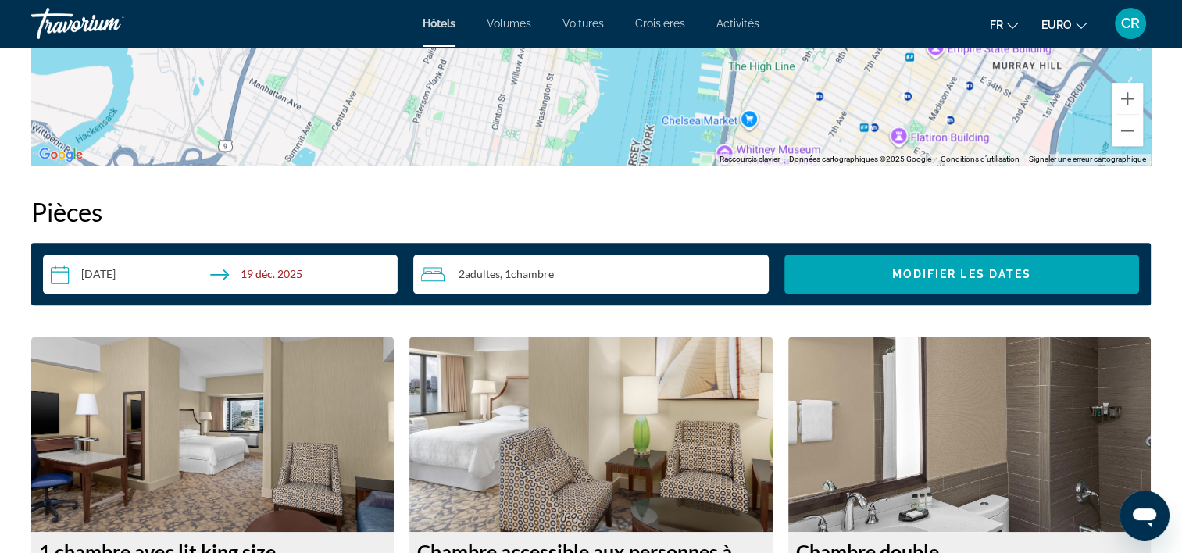
click at [141, 272] on input "**********" at bounding box center [223, 277] width 361 height 44
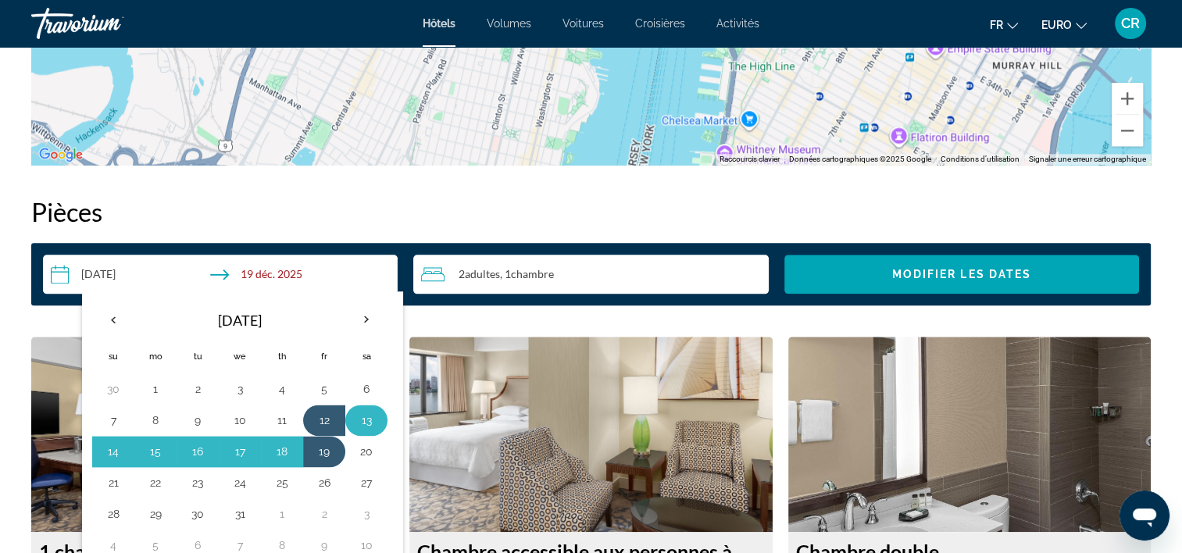
click at [364, 425] on button "13" at bounding box center [366, 420] width 25 height 22
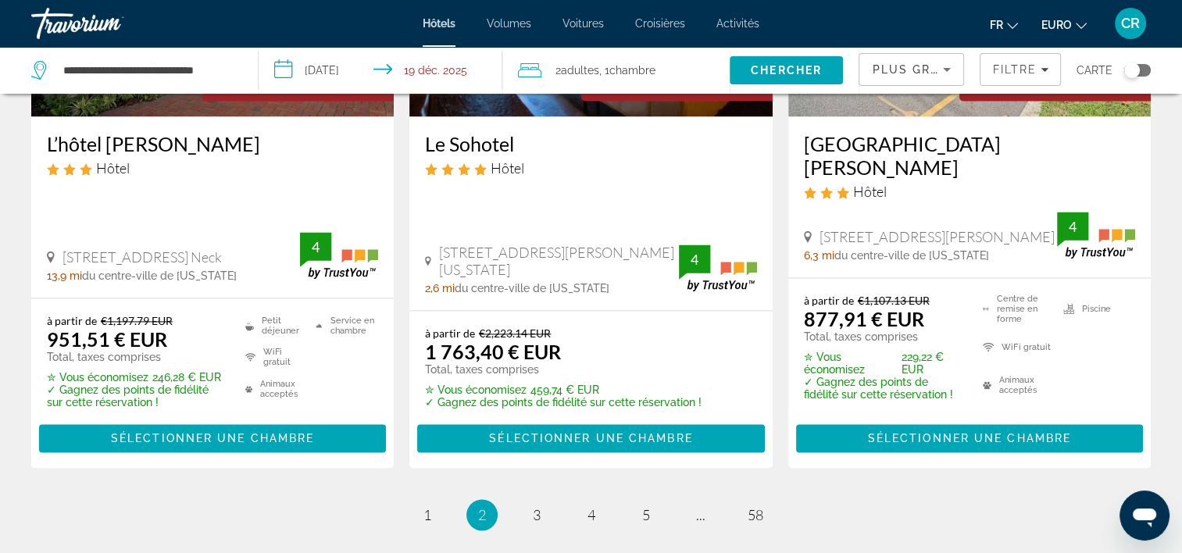
scroll to position [2335, 0]
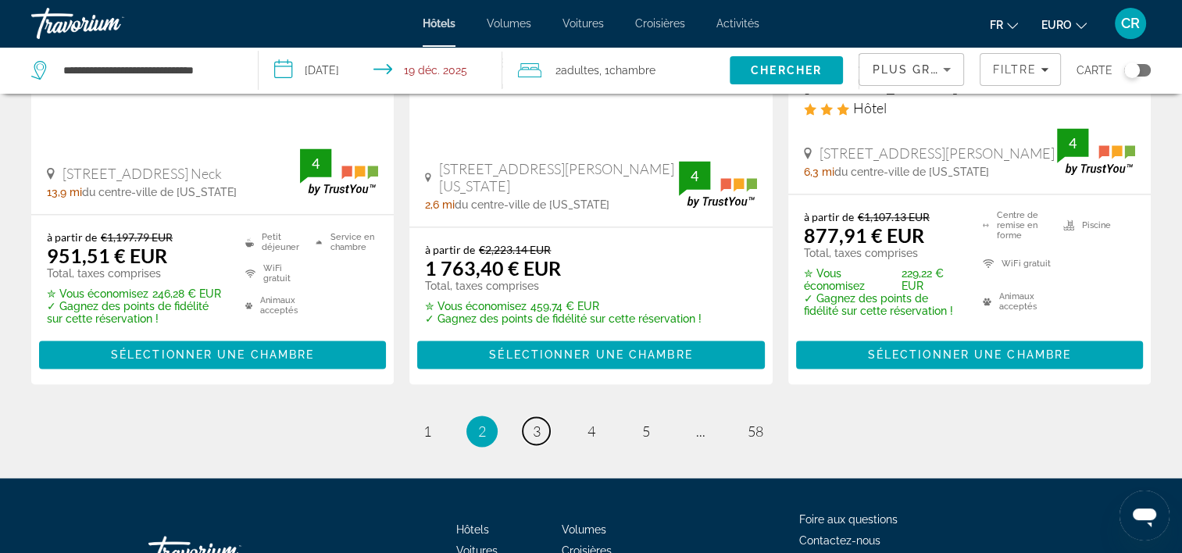
click at [545, 417] on link "page 3" at bounding box center [536, 430] width 27 height 27
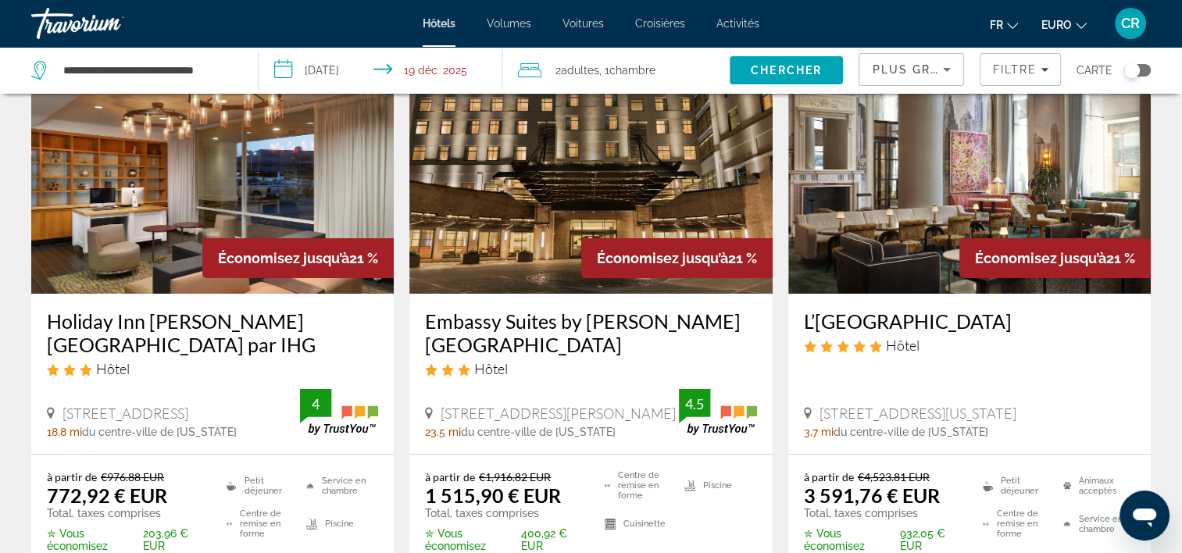
scroll to position [78, 0]
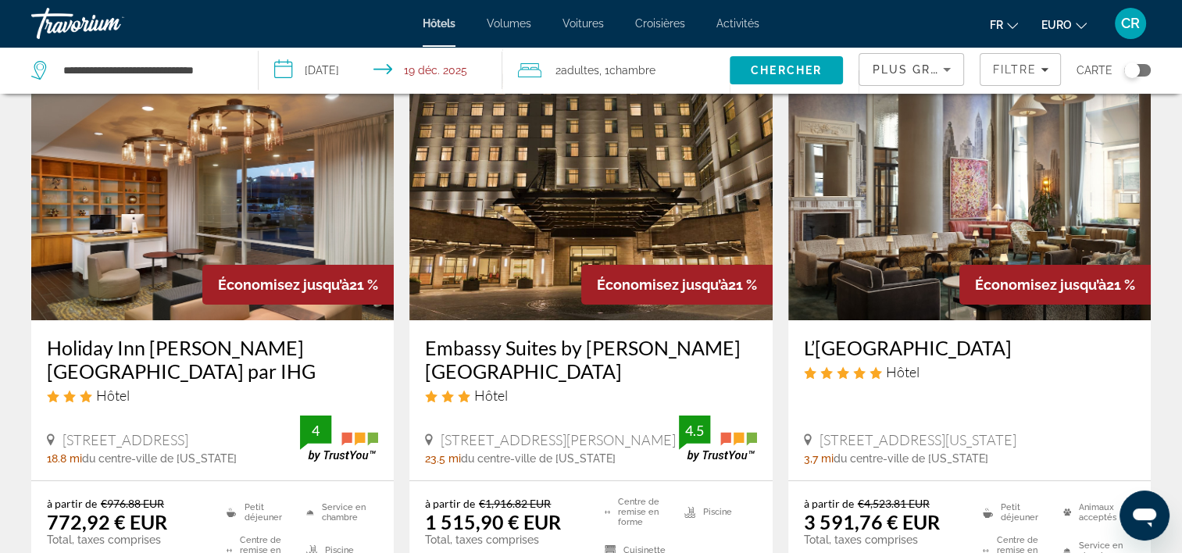
click at [95, 150] on img "Contenu principal" at bounding box center [212, 195] width 363 height 250
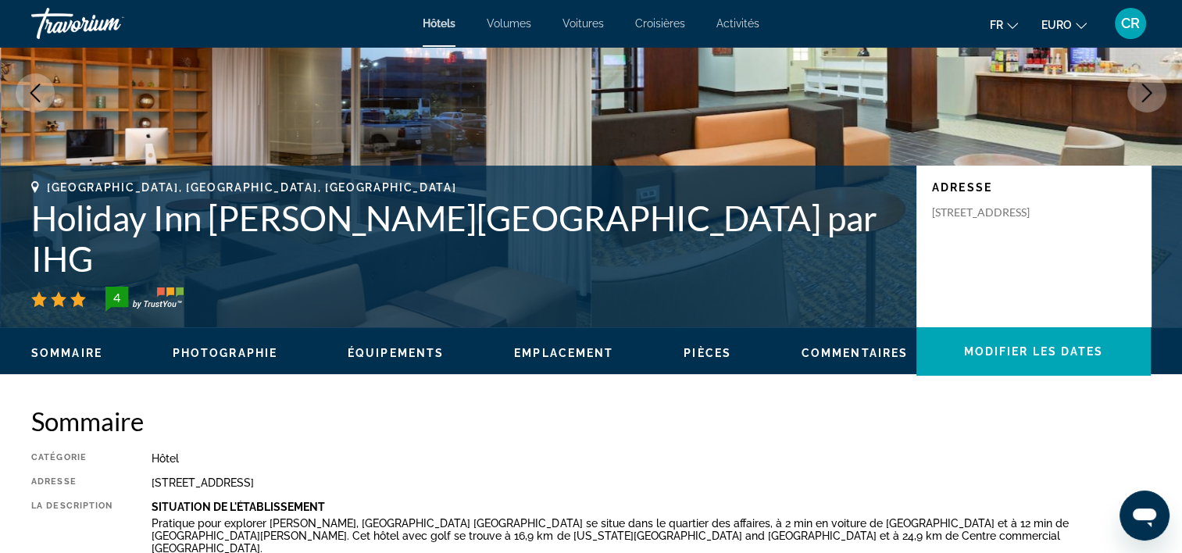
scroll to position [234, 0]
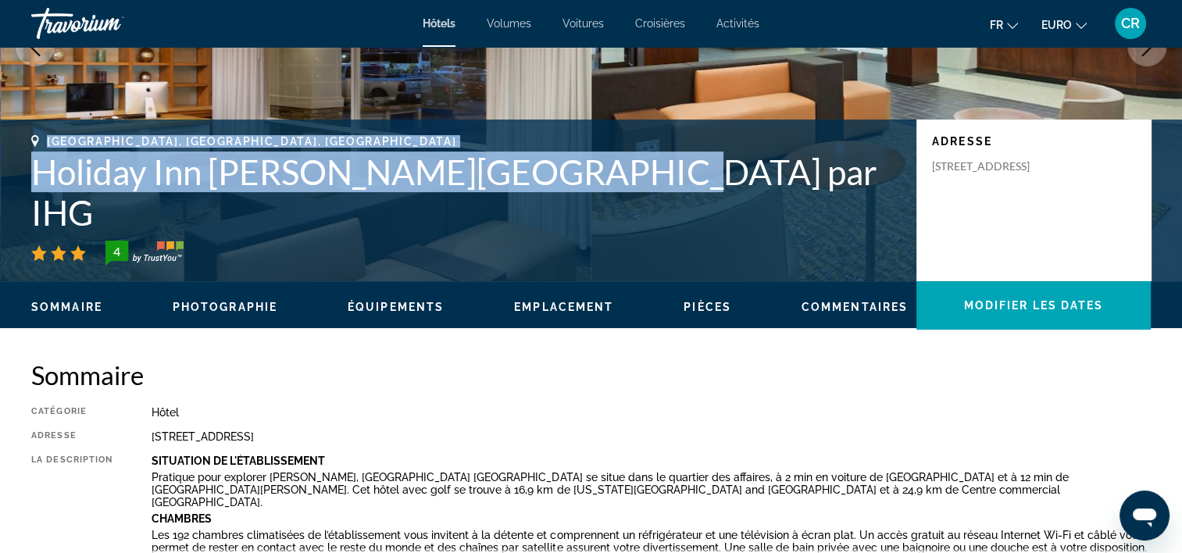
drag, startPoint x: 48, startPoint y: 175, endPoint x: 647, endPoint y: 227, distance: 600.7
click at [647, 227] on div "[GEOGRAPHIC_DATA], [GEOGRAPHIC_DATA], [GEOGRAPHIC_DATA] [GEOGRAPHIC_DATA][PERSO…" at bounding box center [466, 200] width 870 height 130
copy div "[GEOGRAPHIC_DATA], [GEOGRAPHIC_DATA], [GEOGRAPHIC_DATA] [GEOGRAPHIC_DATA][PERSO…"
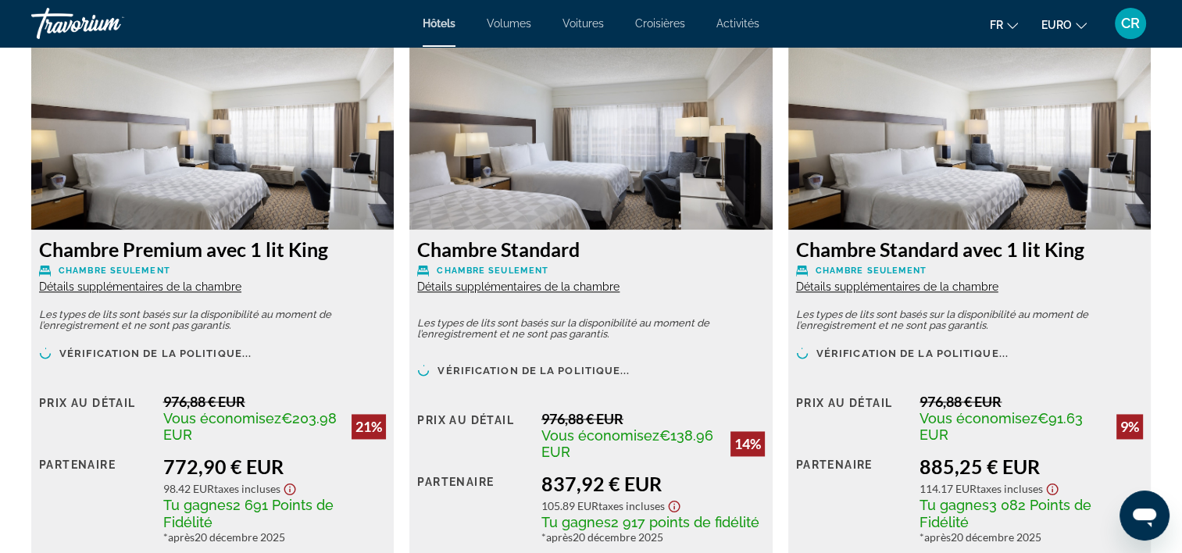
scroll to position [2266, 0]
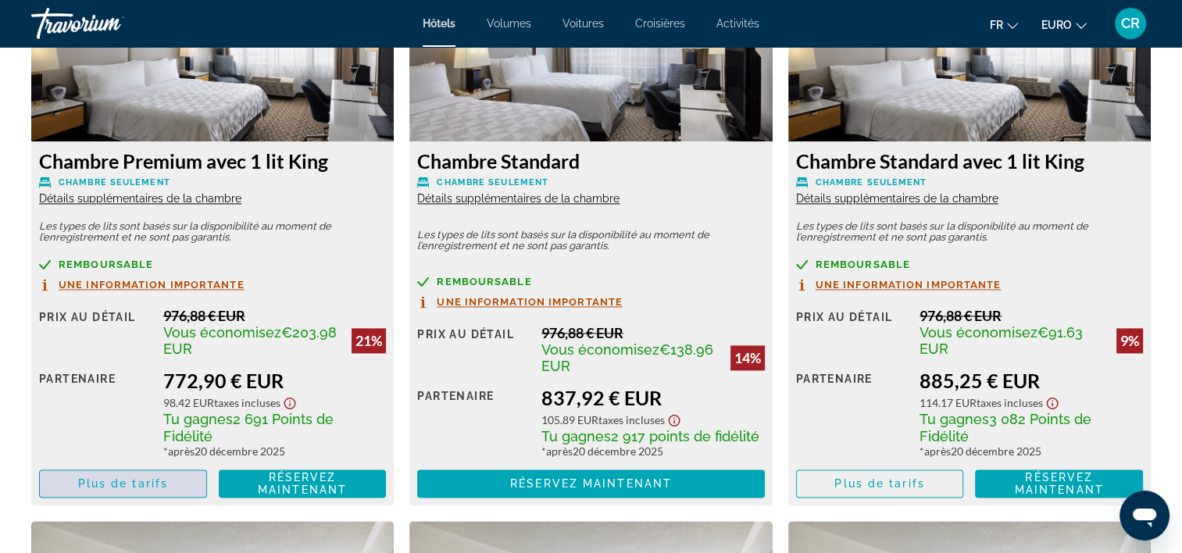
click at [122, 476] on span "Contenu principal" at bounding box center [123, 484] width 166 height 38
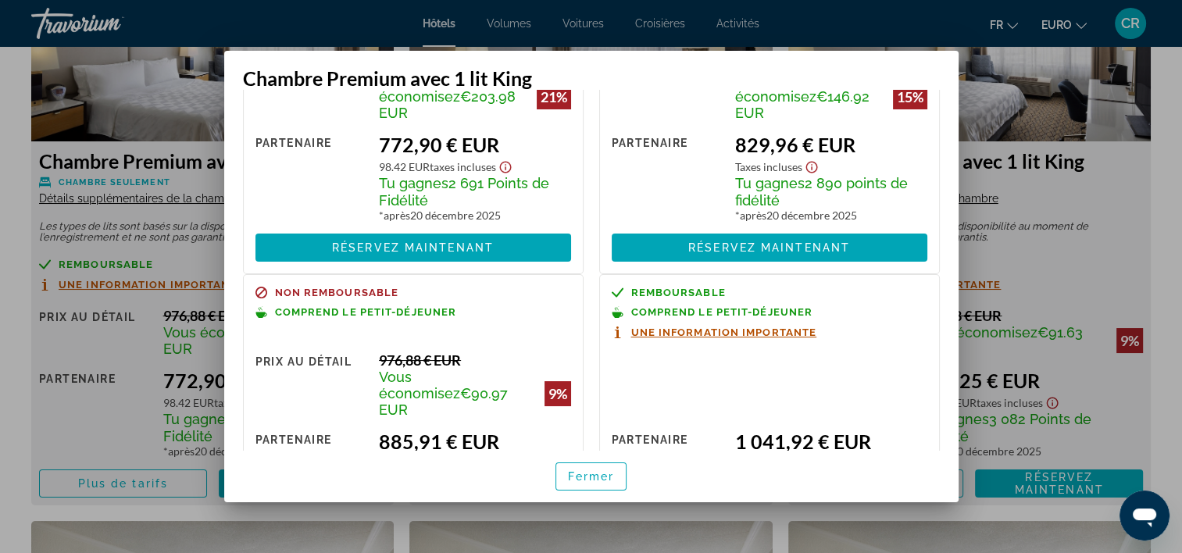
scroll to position [0, 0]
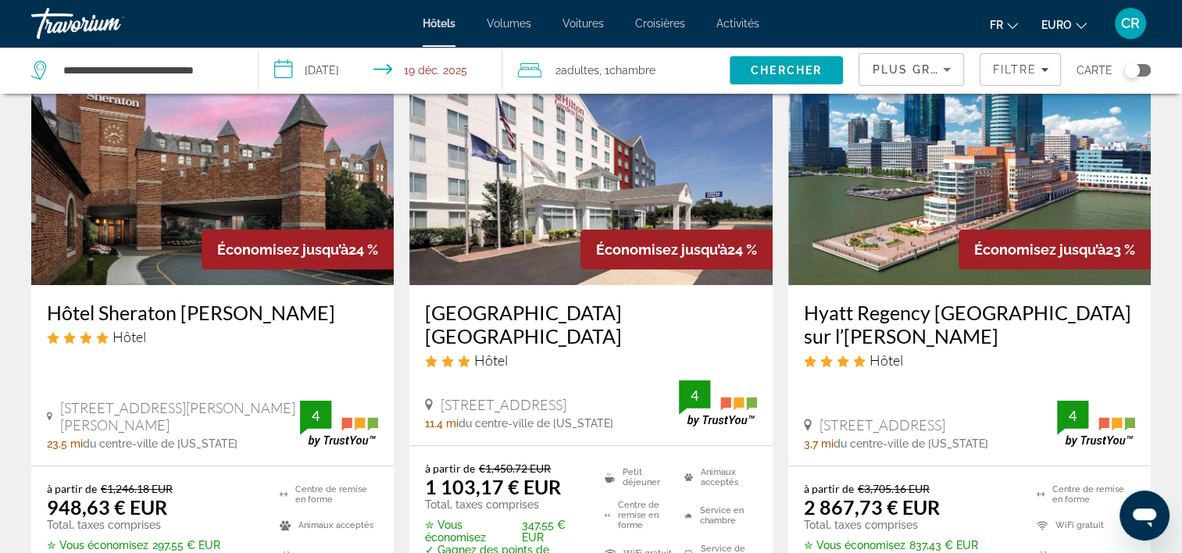
scroll to position [78, 0]
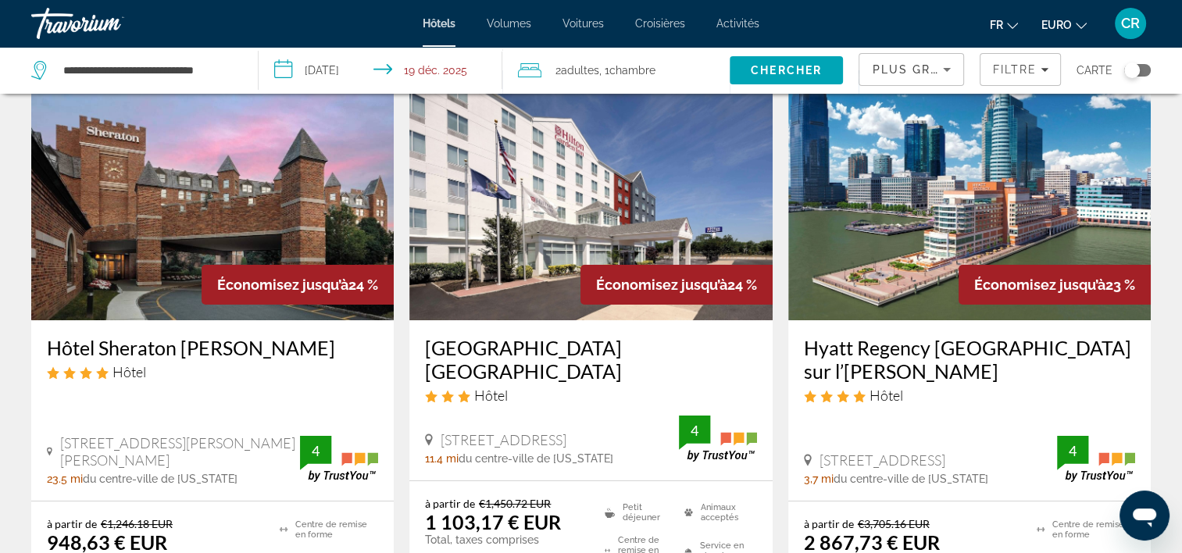
click at [185, 178] on img "Contenu principal" at bounding box center [212, 195] width 363 height 250
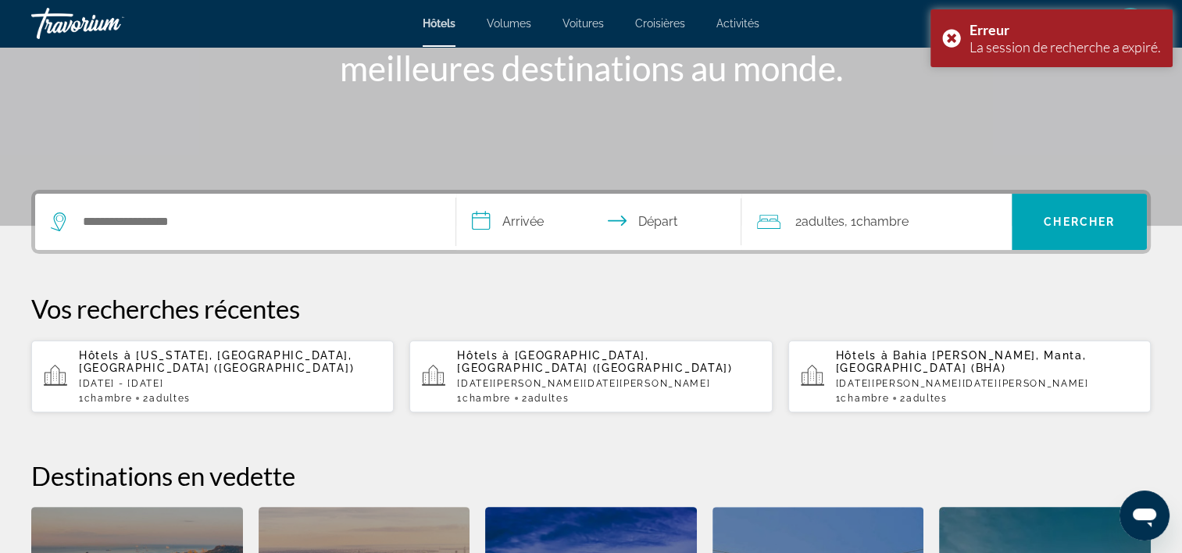
scroll to position [391, 0]
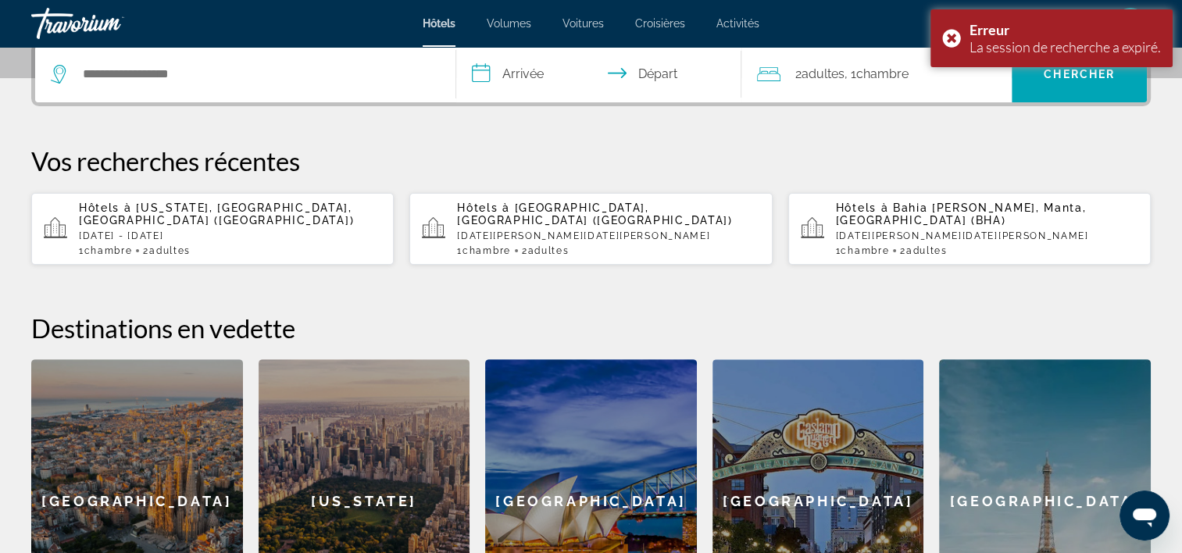
click at [275, 222] on div "Hôtels à [US_STATE], [GEOGRAPHIC_DATA], [GEOGRAPHIC_DATA] ([GEOGRAPHIC_DATA]) […" at bounding box center [230, 229] width 302 height 55
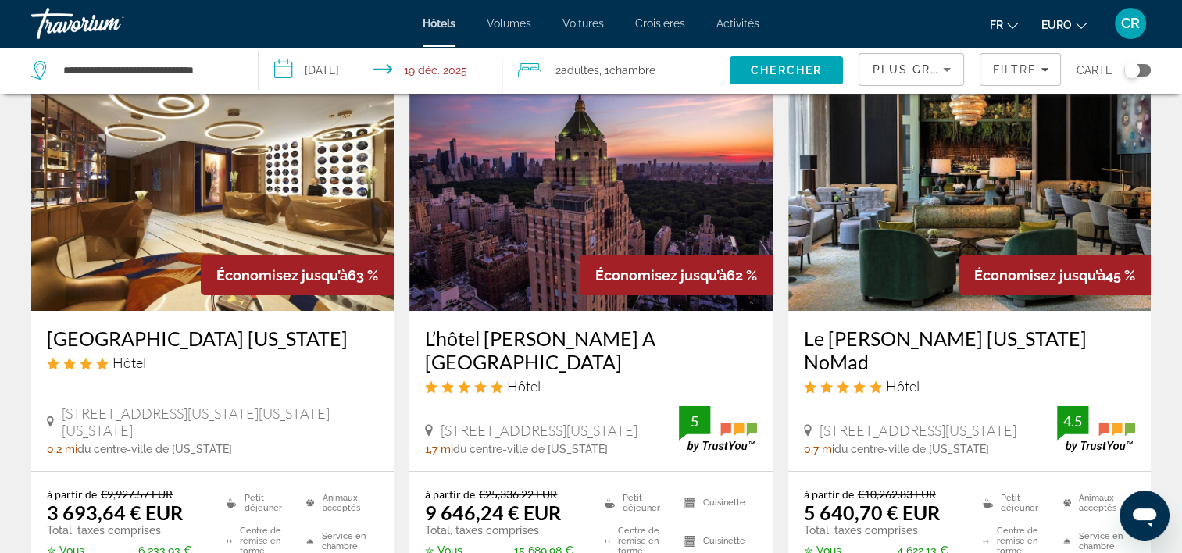
scroll to position [78, 0]
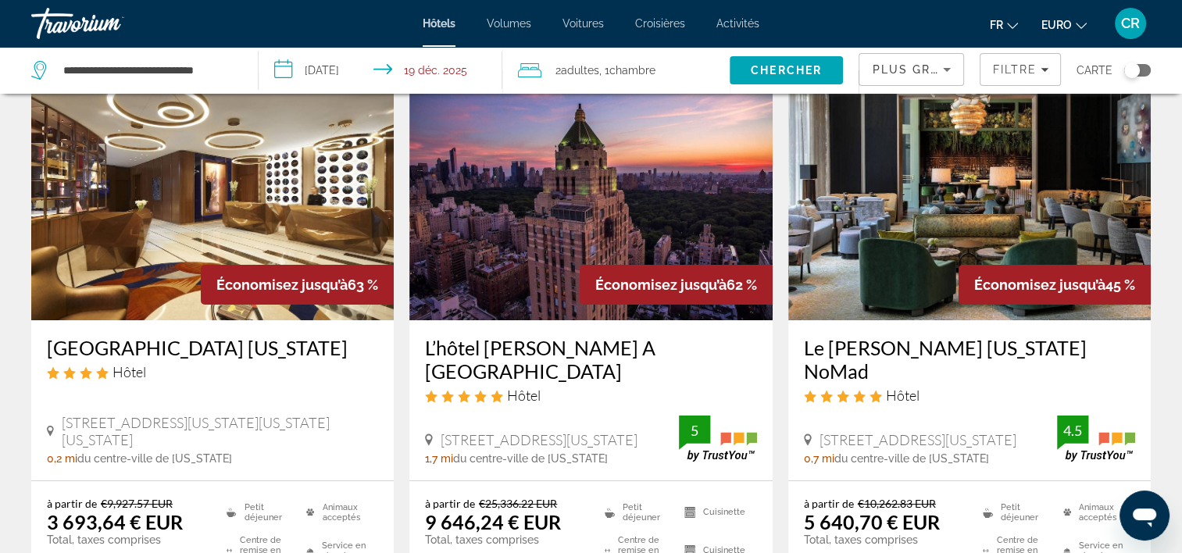
click at [259, 203] on img "Contenu principal" at bounding box center [212, 195] width 363 height 250
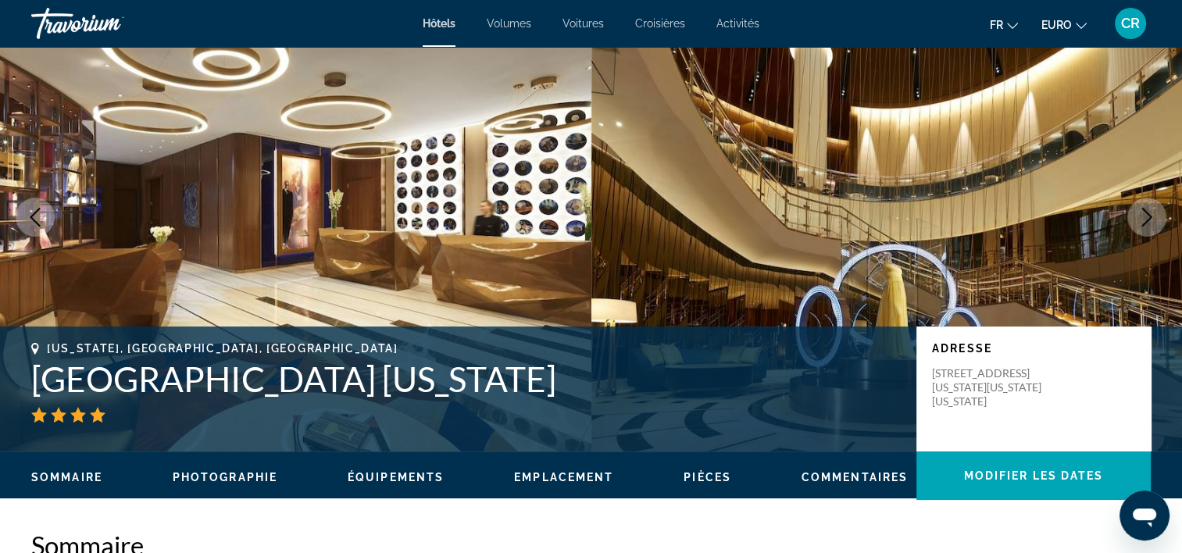
scroll to position [156, 0]
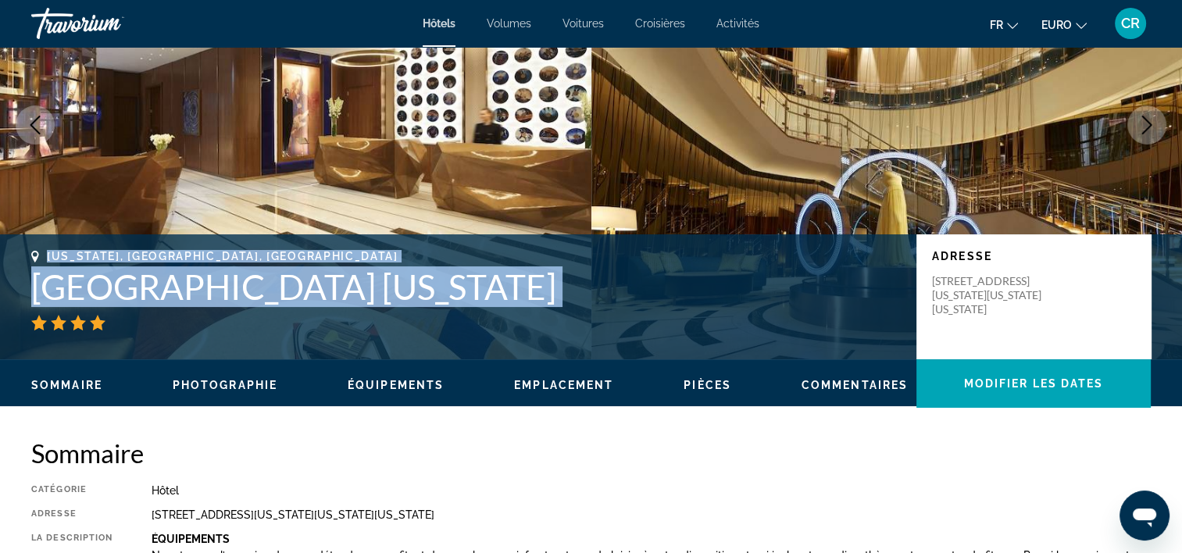
drag, startPoint x: 48, startPoint y: 255, endPoint x: 463, endPoint y: 319, distance: 419.8
click at [463, 319] on div "[US_STATE], [GEOGRAPHIC_DATA], [GEOGRAPHIC_DATA] [GEOGRAPHIC_DATA] [US_STATE]" at bounding box center [466, 290] width 870 height 80
copy div "[US_STATE], [GEOGRAPHIC_DATA], [GEOGRAPHIC_DATA] [GEOGRAPHIC_DATA] [US_STATE]"
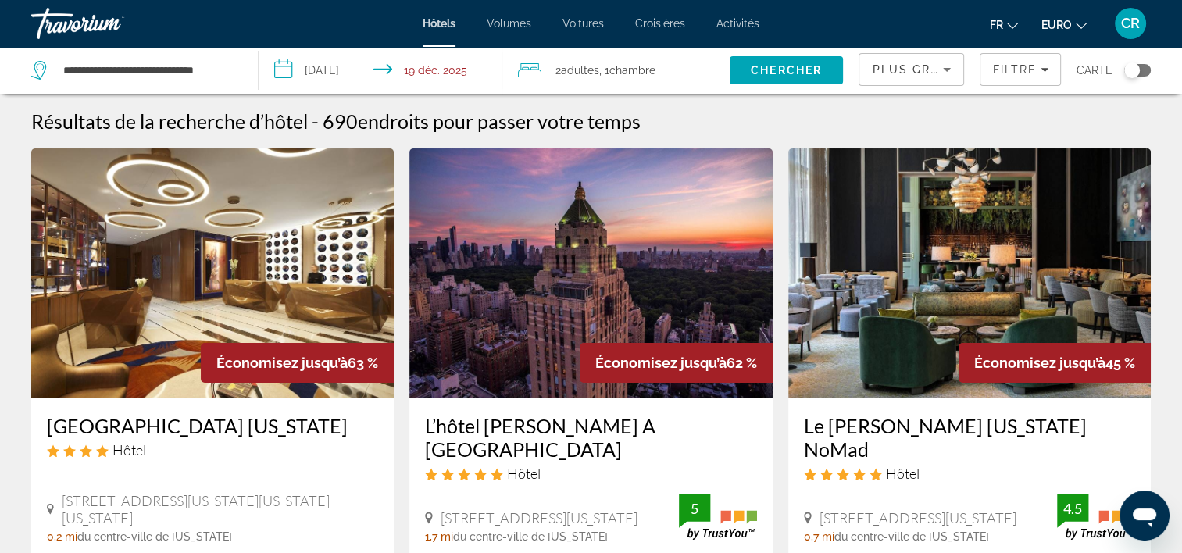
click at [341, 69] on input "**********" at bounding box center [383, 73] width 249 height 52
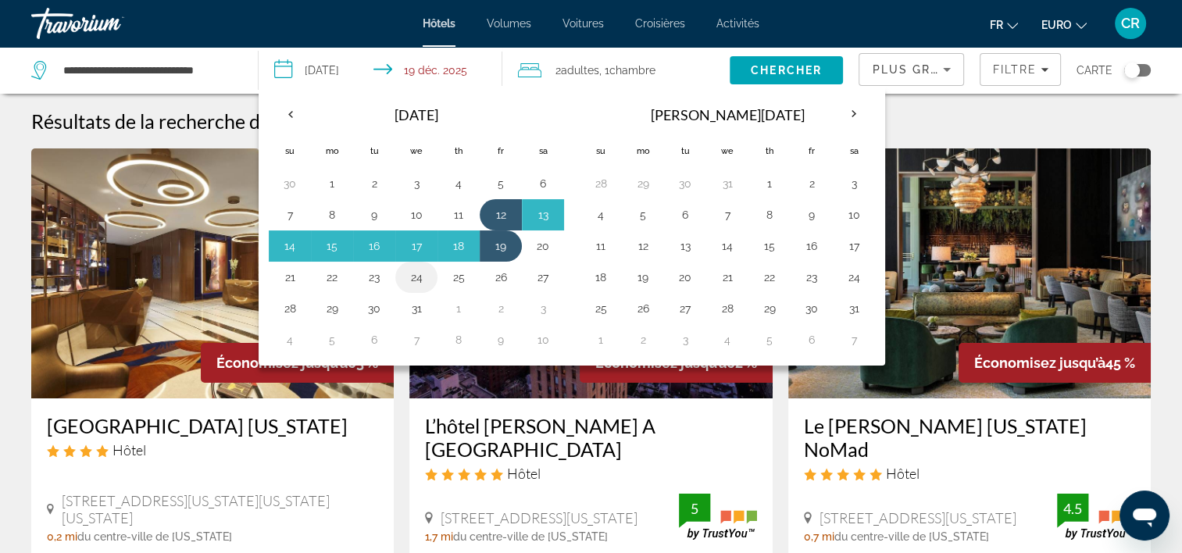
click at [411, 275] on button "24" at bounding box center [416, 277] width 25 height 22
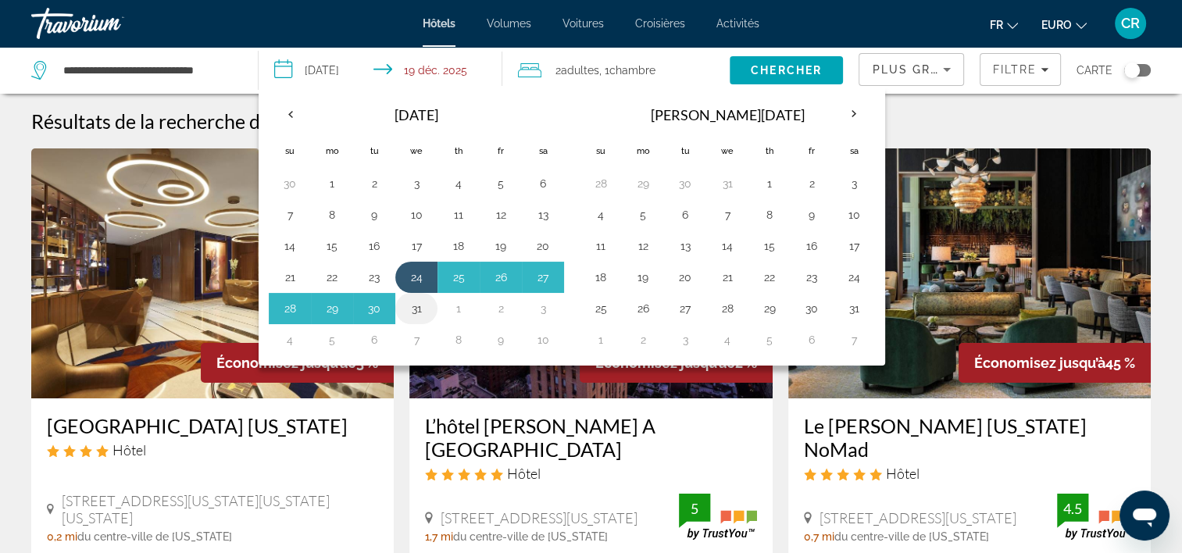
drag, startPoint x: 422, startPoint y: 309, endPoint x: 599, endPoint y: 223, distance: 197.4
click at [422, 308] on button "31" at bounding box center [416, 309] width 25 height 22
type input "**********"
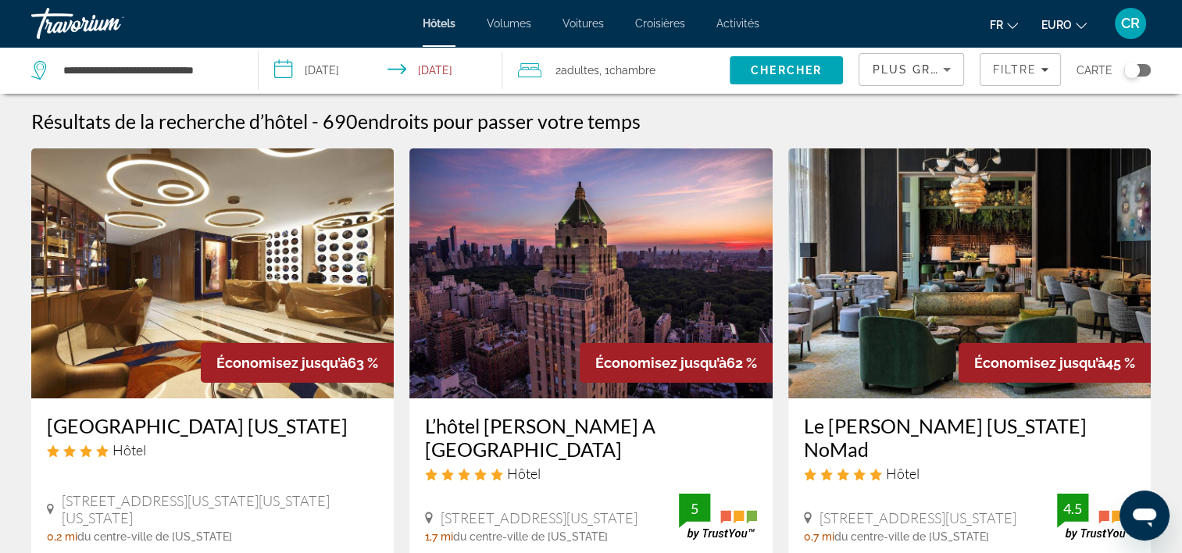
click at [772, 64] on span "Chercher" at bounding box center [786, 70] width 71 height 13
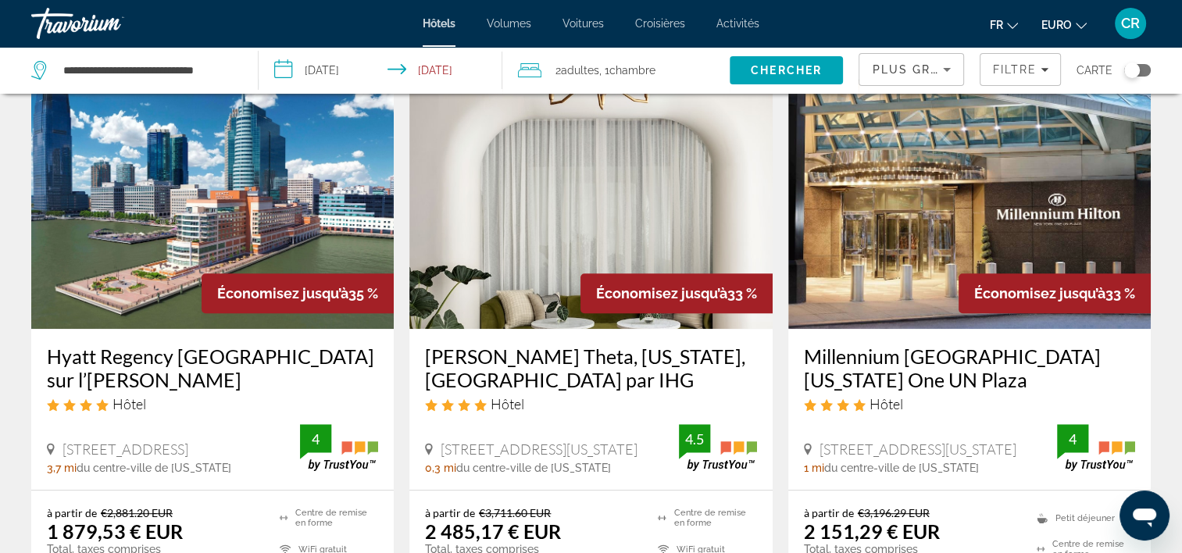
scroll to position [703, 0]
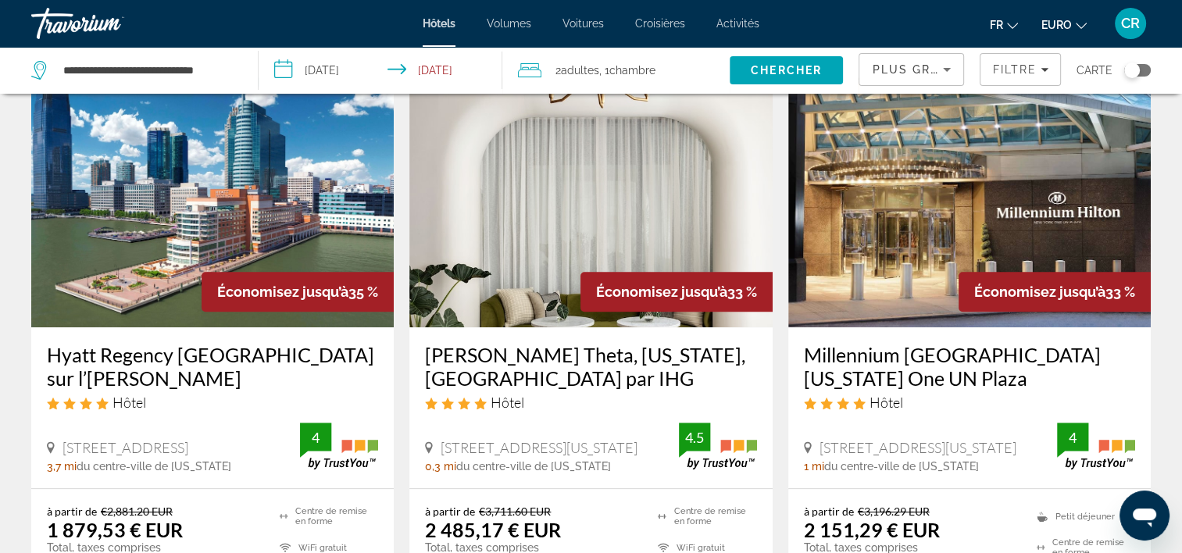
click at [236, 213] on img "Contenu principal" at bounding box center [212, 202] width 363 height 250
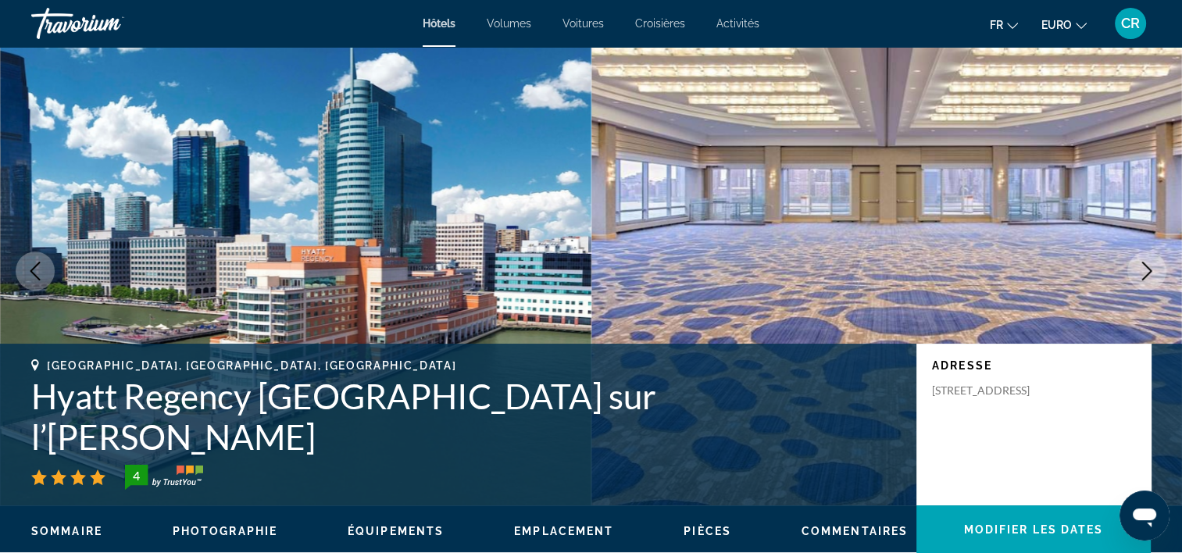
scroll to position [156, 0]
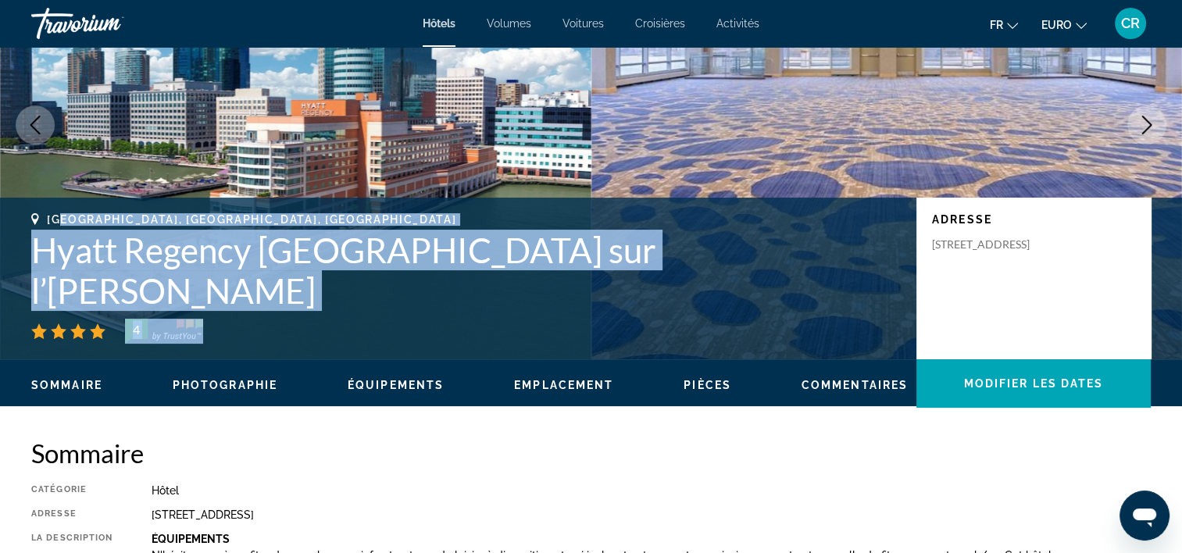
drag, startPoint x: 397, startPoint y: 314, endPoint x: 638, endPoint y: 316, distance: 240.7
click at [638, 316] on div "[GEOGRAPHIC_DATA], [GEOGRAPHIC_DATA], [GEOGRAPHIC_DATA] Hyatt Regency [GEOGRAPH…" at bounding box center [466, 278] width 870 height 130
copy div "[GEOGRAPHIC_DATA], [GEOGRAPHIC_DATA], [GEOGRAPHIC_DATA] Hyatt Regency [GEOGRAPH…"
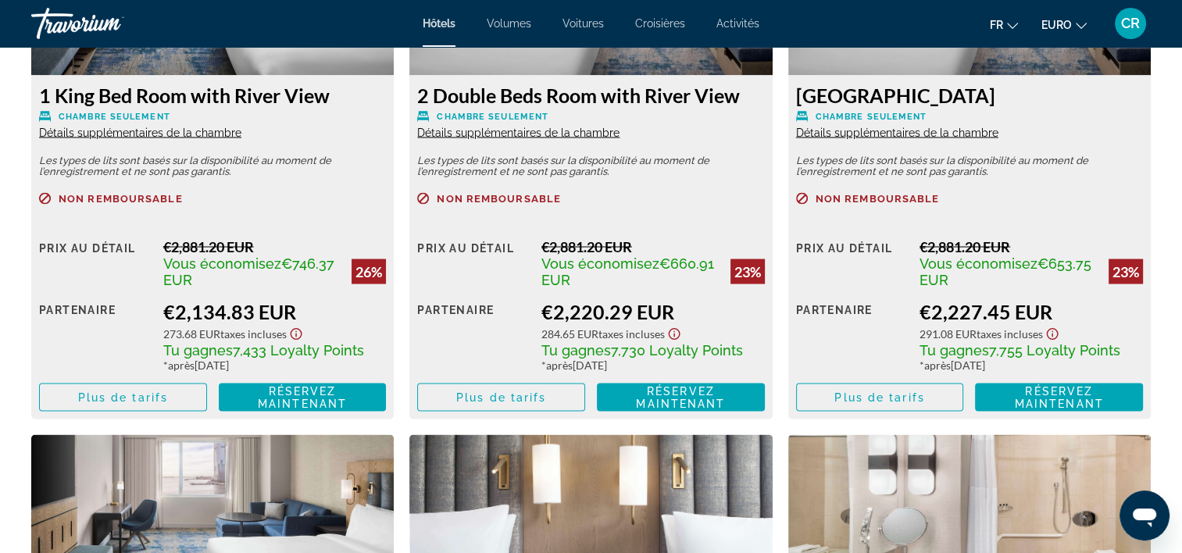
scroll to position [2891, 0]
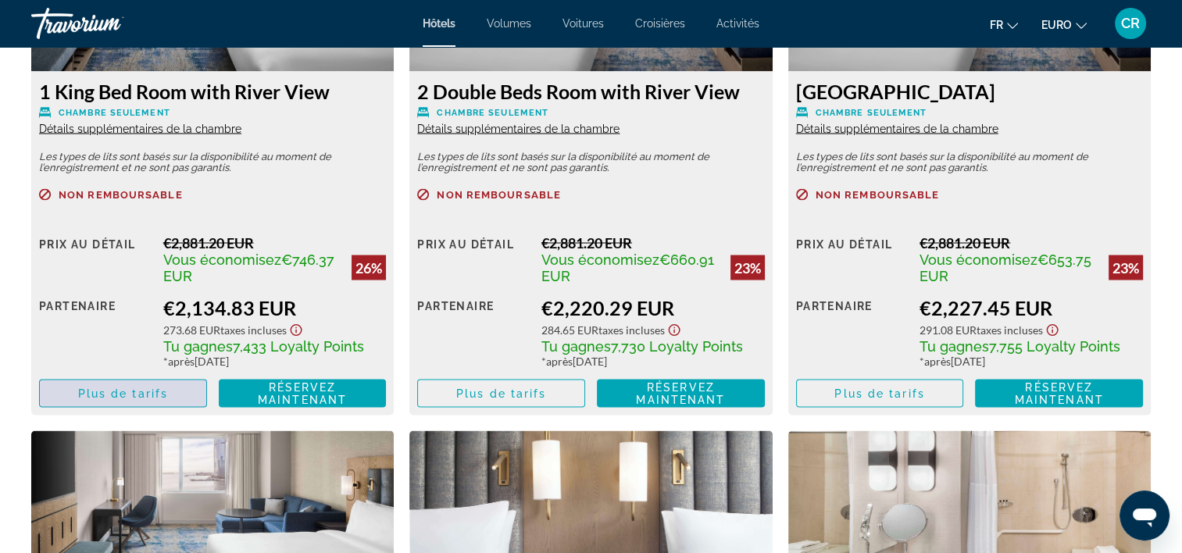
click at [175, 388] on span "Contenu principal" at bounding box center [123, 393] width 166 height 38
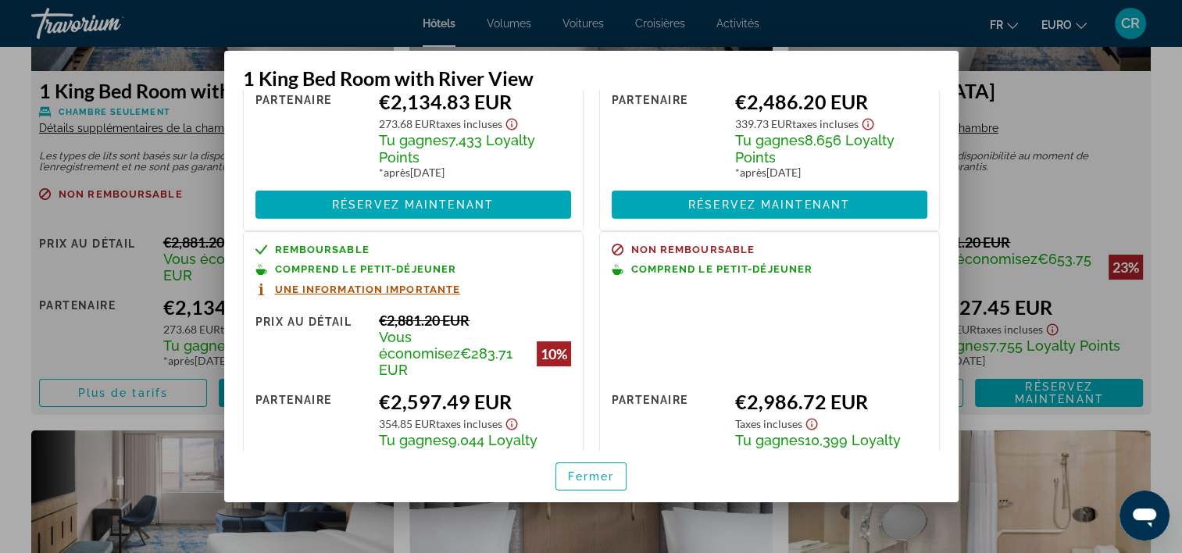
scroll to position [234, 0]
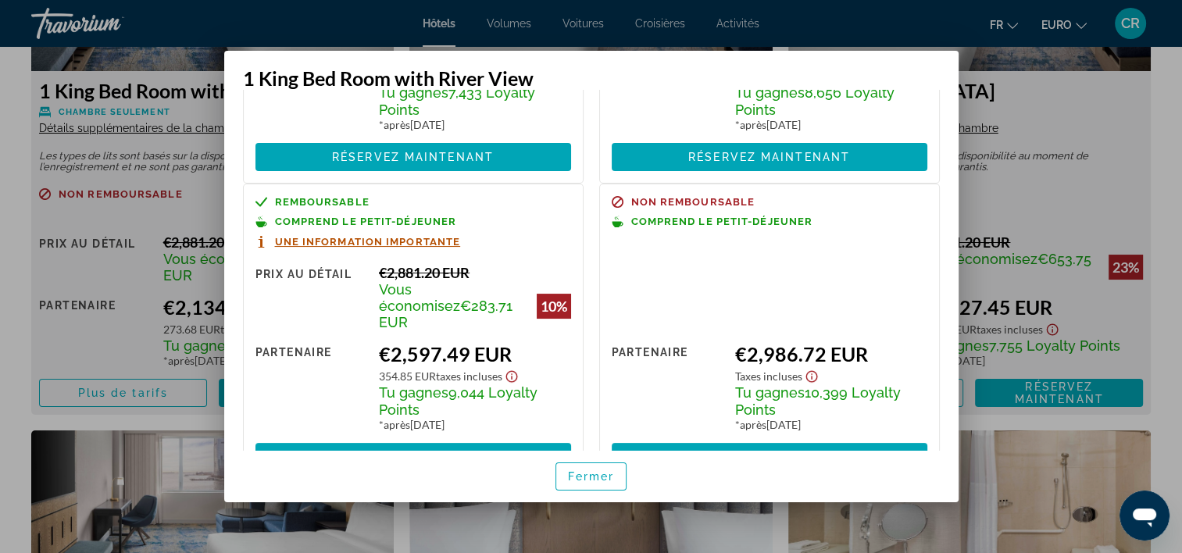
click at [1045, 94] on div at bounding box center [591, 276] width 1182 height 553
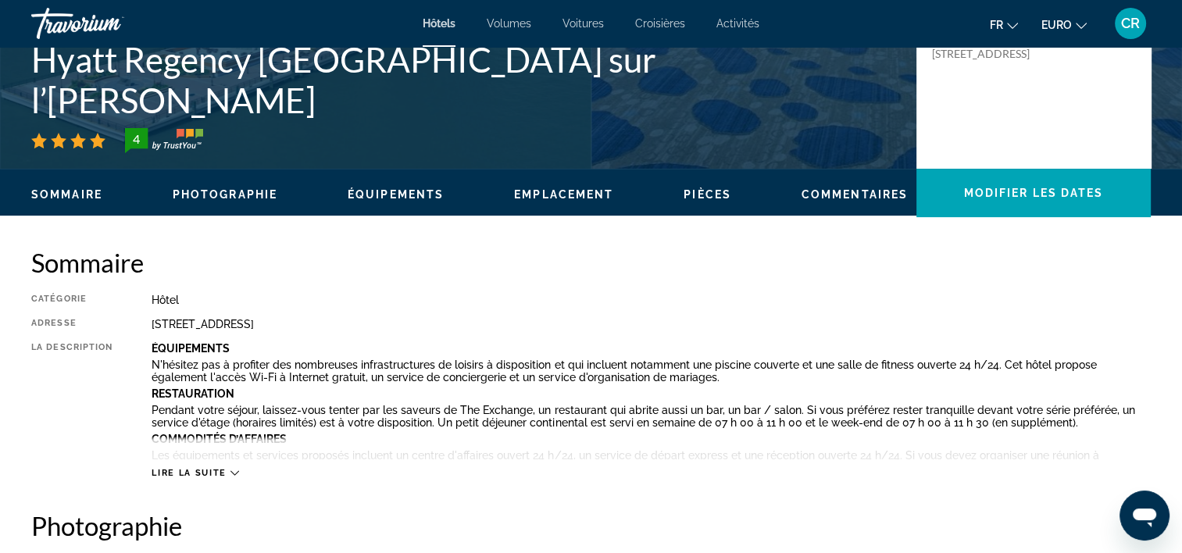
scroll to position [313, 0]
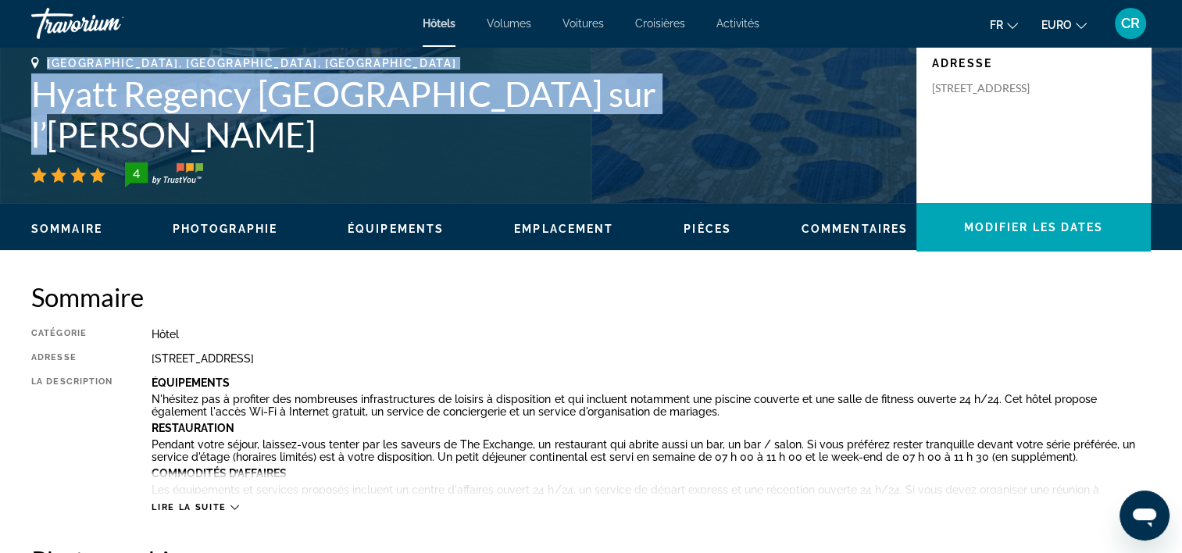
drag, startPoint x: 49, startPoint y: 100, endPoint x: 630, endPoint y: 128, distance: 581.2
click at [630, 128] on div "[GEOGRAPHIC_DATA], [GEOGRAPHIC_DATA], [GEOGRAPHIC_DATA] Hyatt Regency [GEOGRAPH…" at bounding box center [466, 122] width 870 height 130
copy div "[GEOGRAPHIC_DATA], [GEOGRAPHIC_DATA], [GEOGRAPHIC_DATA] Hyatt Regency [GEOGRAPH…"
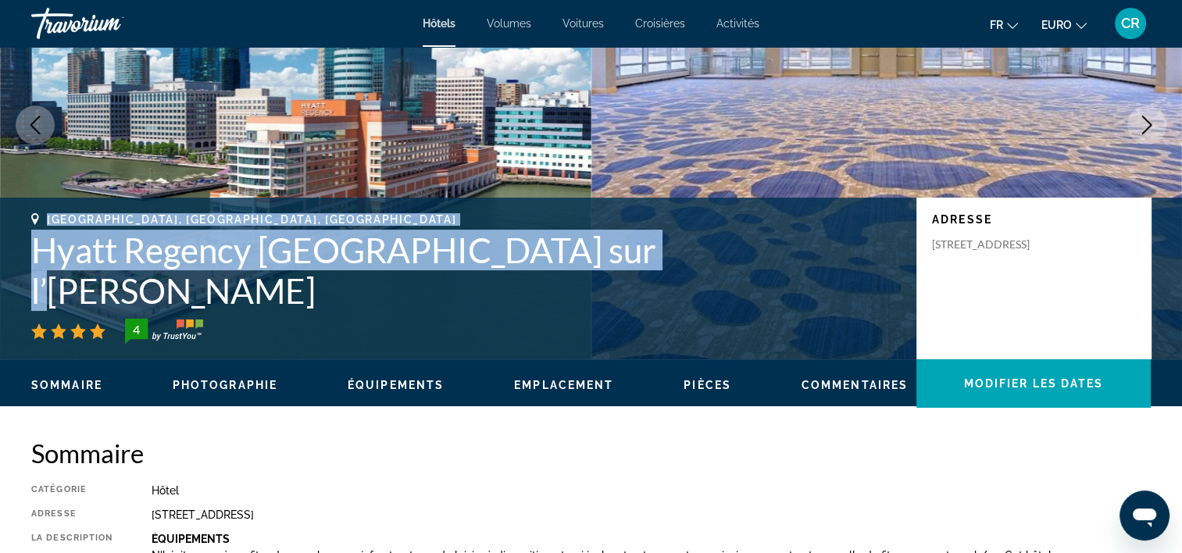
scroll to position [156, 0]
